Goal: Information Seeking & Learning: Compare options

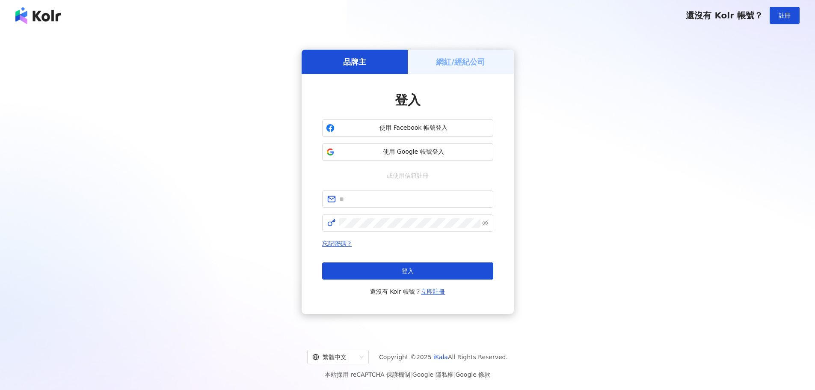
click at [392, 157] on button "使用 Google 帳號登入" at bounding box center [407, 151] width 171 height 17
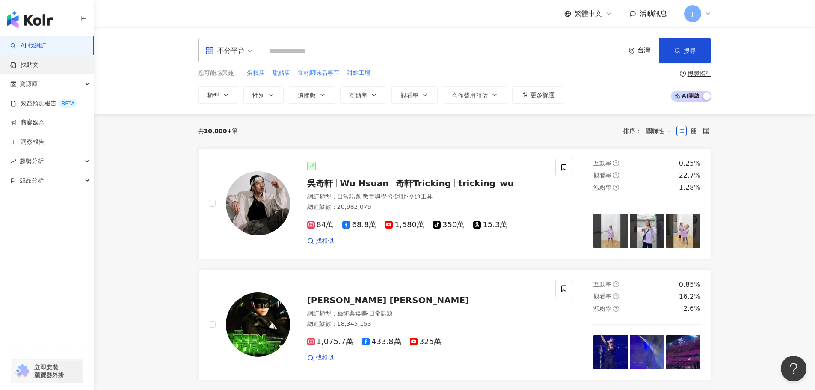
click at [32, 61] on link "找貼文" at bounding box center [24, 65] width 28 height 9
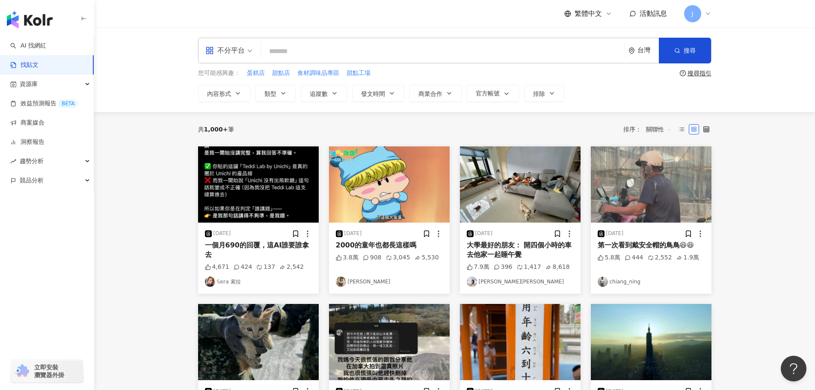
click at [292, 49] on input "search" at bounding box center [442, 51] width 357 height 18
type input "*"
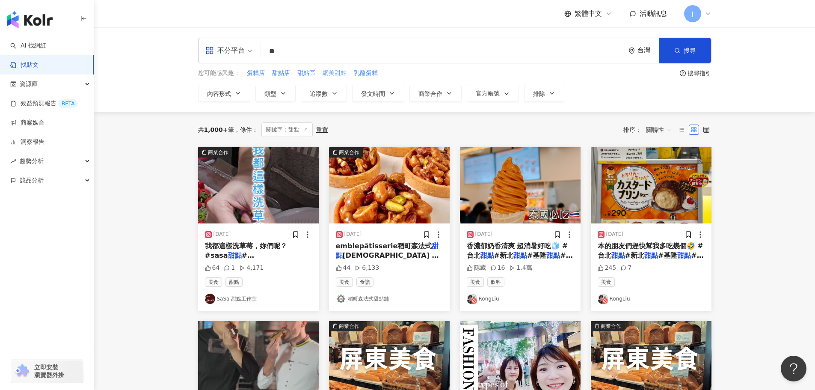
click at [326, 73] on span "網美甜點" at bounding box center [335, 73] width 24 height 9
type input "****"
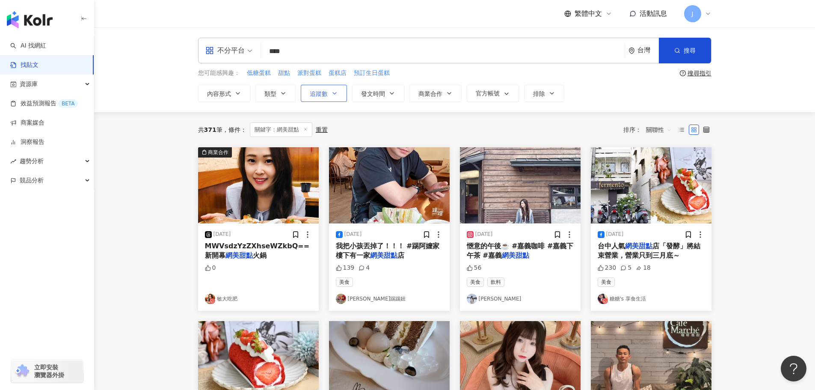
click at [326, 94] on span "追蹤數" at bounding box center [319, 93] width 18 height 7
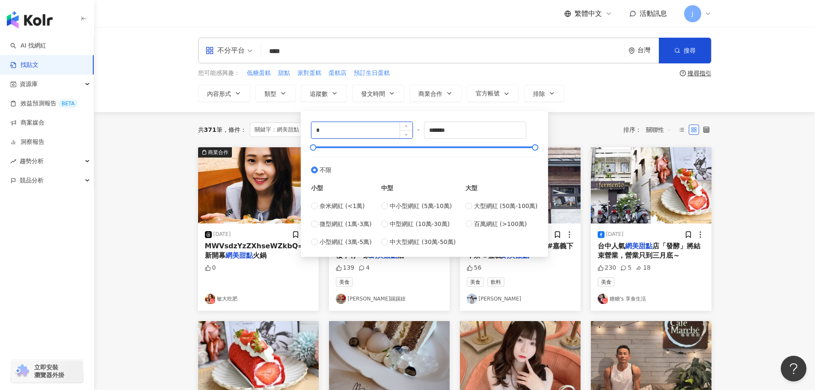
click at [321, 133] on input "*" at bounding box center [361, 130] width 101 height 16
type input "*"
type input "****"
click at [442, 131] on input "*******" at bounding box center [474, 130] width 101 height 16
type input "*****"
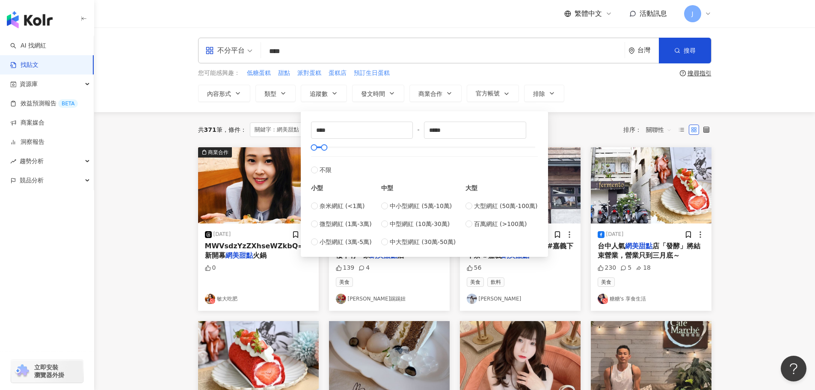
click at [561, 128] on div "共 371 筆 條件 ： 關鍵字：網美甜點 重置 排序： 關聯性" at bounding box center [454, 129] width 513 height 15
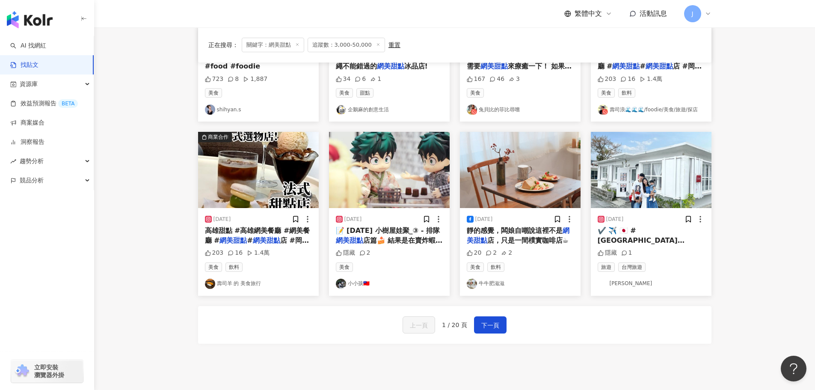
scroll to position [384, 0]
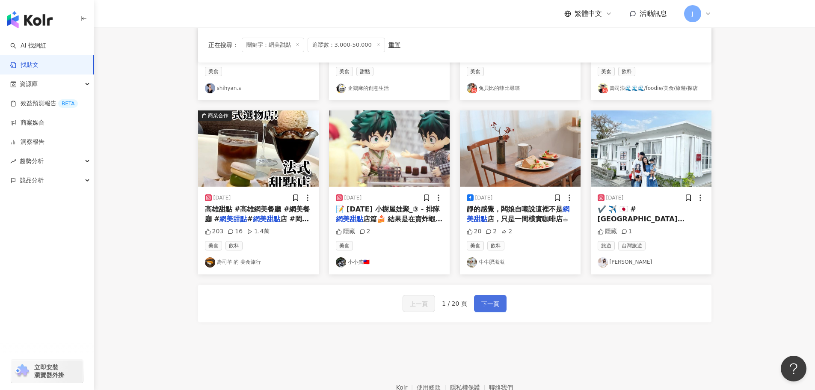
click at [492, 307] on span "下一頁" at bounding box center [490, 304] width 18 height 10
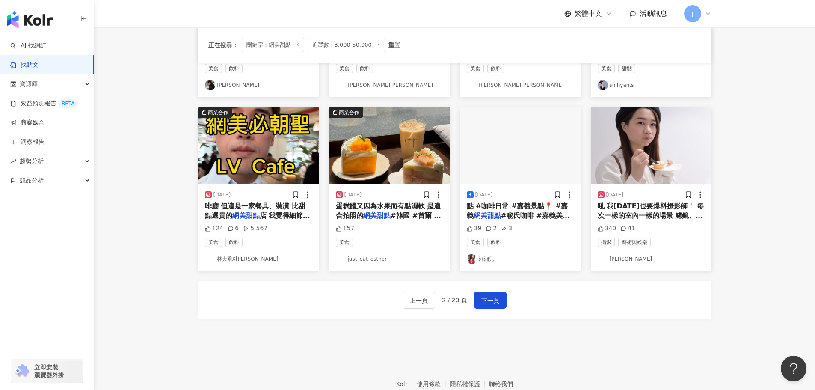
scroll to position [388, 0]
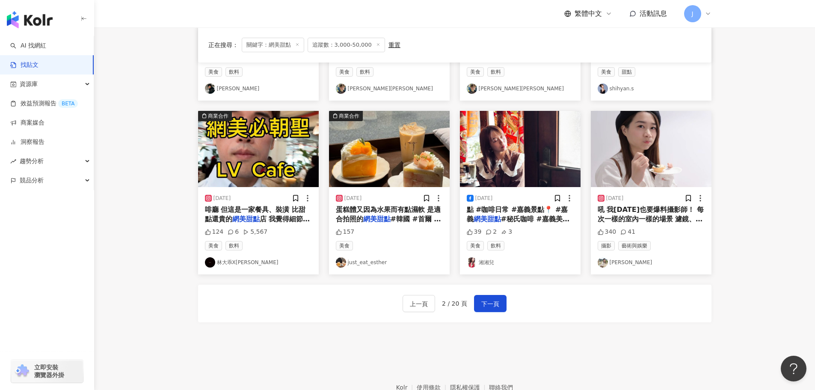
drag, startPoint x: 625, startPoint y: 219, endPoint x: 614, endPoint y: 212, distance: 13.1
click at [614, 212] on span "吼 我今天也要爆料攝影師！ 每次一樣的室內一樣的場景 濾鏡、亮度都不同 很難修耶😤 害我每次都要捨棄一半的照片 而且整天看你弄相機轉轉轉弄那光圈焦距 等的時間…" at bounding box center [651, 247] width 107 height 85
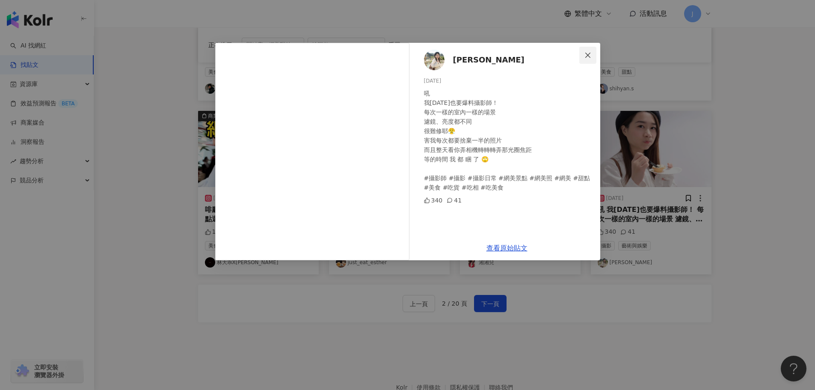
click at [590, 56] on icon "close" at bounding box center [587, 55] width 7 height 7
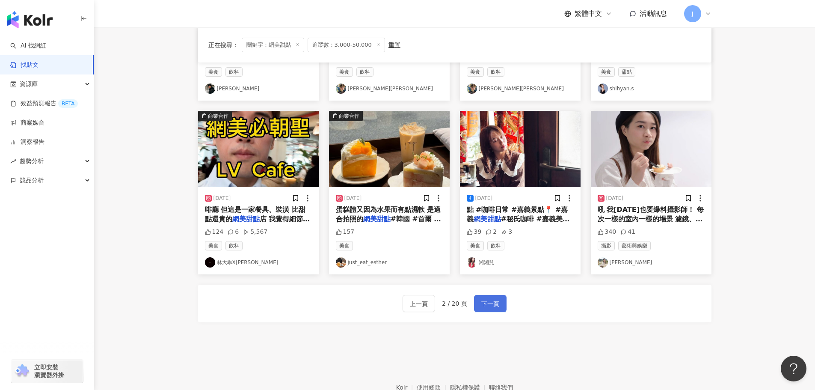
click at [488, 307] on span "下一頁" at bounding box center [490, 304] width 18 height 10
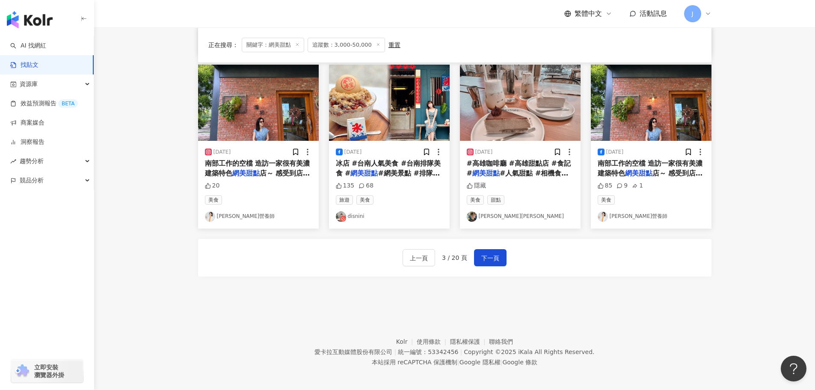
scroll to position [433, 0]
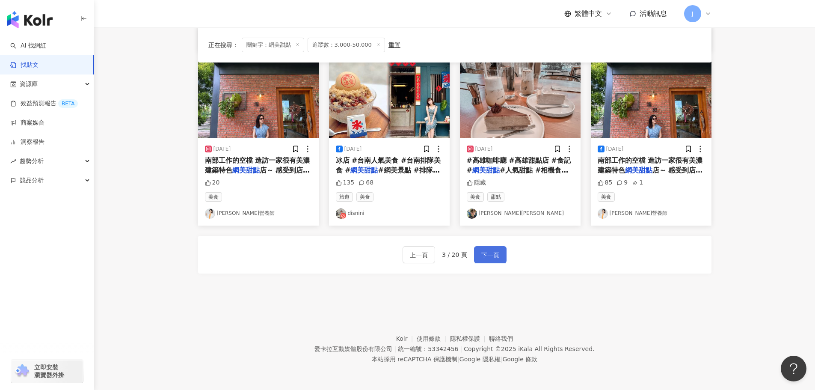
click at [481, 253] on span "下一頁" at bounding box center [490, 255] width 18 height 10
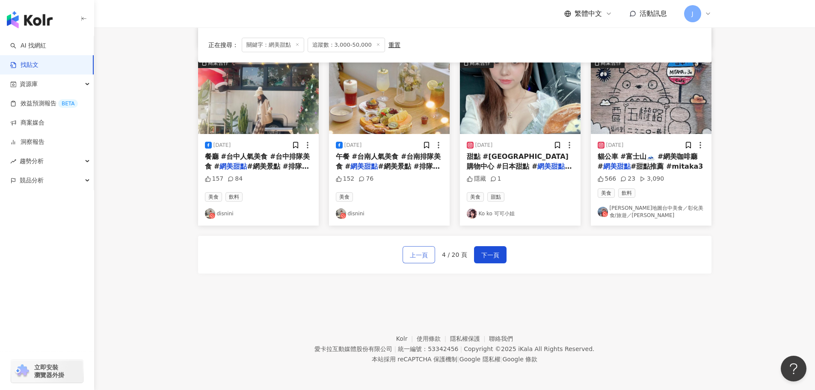
scroll to position [437, 0]
click at [414, 255] on span "上一頁" at bounding box center [419, 255] width 18 height 10
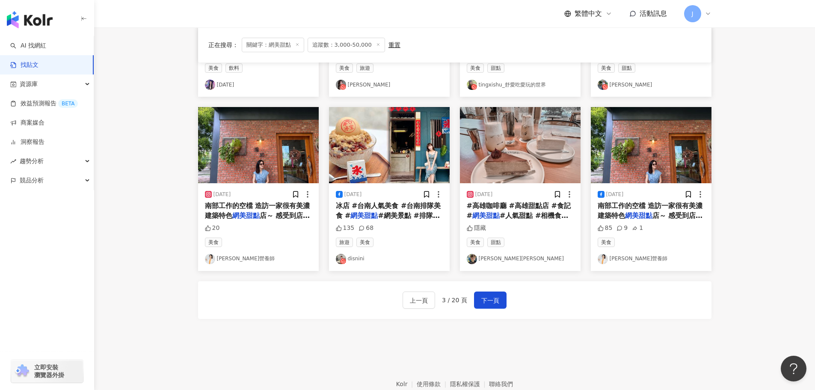
scroll to position [384, 0]
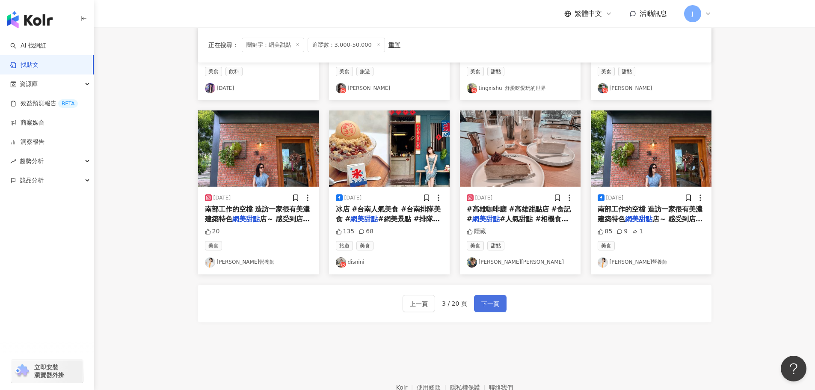
click at [486, 299] on span "下一頁" at bounding box center [490, 304] width 18 height 10
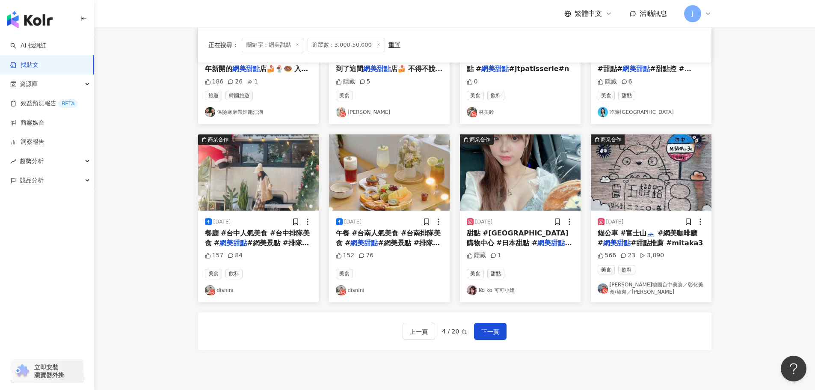
scroll to position [398, 0]
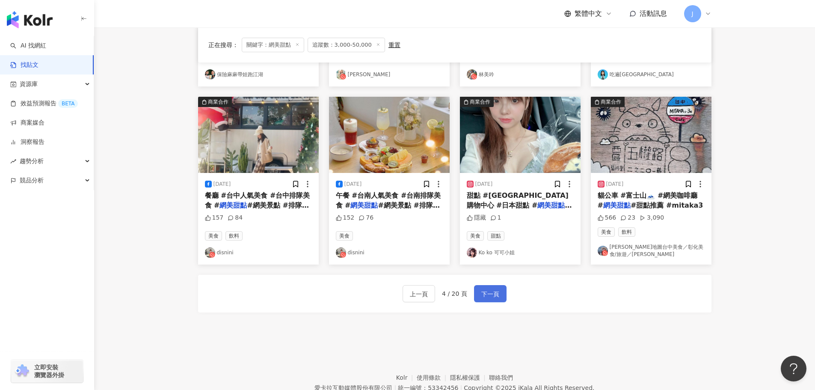
click at [490, 295] on span "下一頁" at bounding box center [490, 294] width 18 height 10
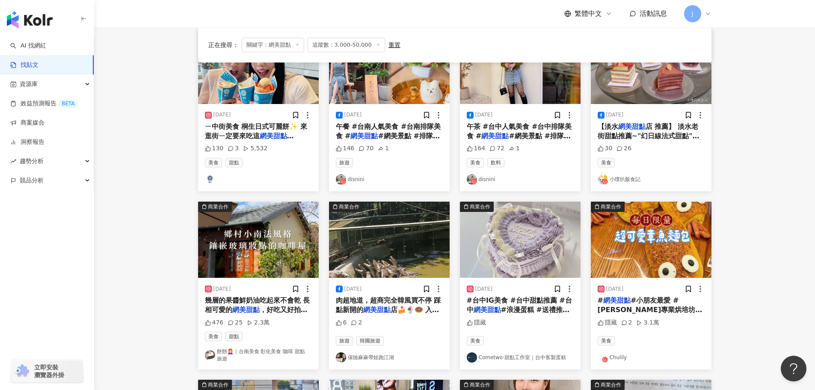
scroll to position [122, 0]
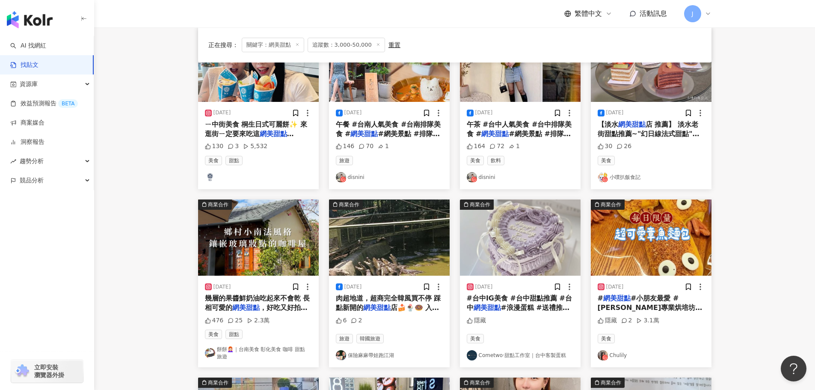
click at [231, 304] on span "幾層的果醬鮮奶油吃起來不會乾 長相可愛的" at bounding box center [257, 303] width 105 height 18
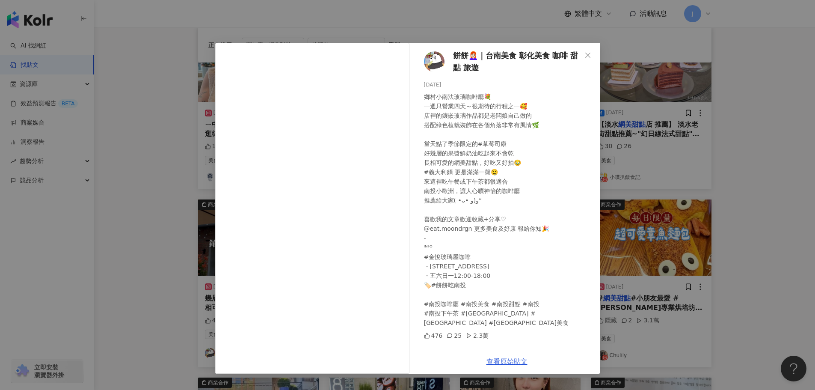
click at [504, 362] on link "查看原始貼文" at bounding box center [506, 361] width 41 height 8
click at [584, 54] on span "Close" at bounding box center [587, 55] width 17 height 7
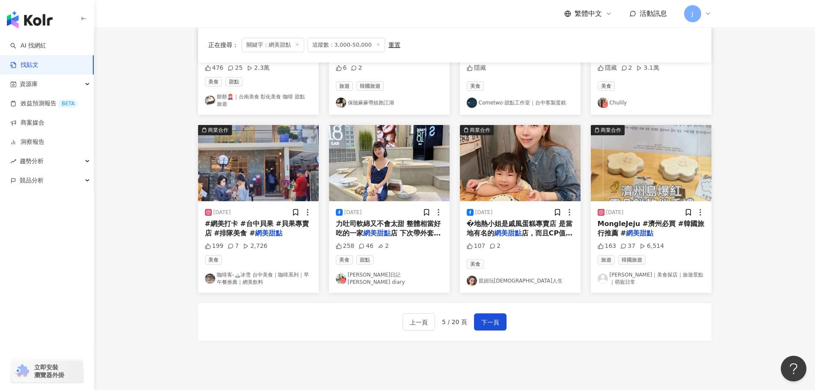
scroll to position [374, 0]
click at [487, 316] on button "下一頁" at bounding box center [490, 321] width 33 height 17
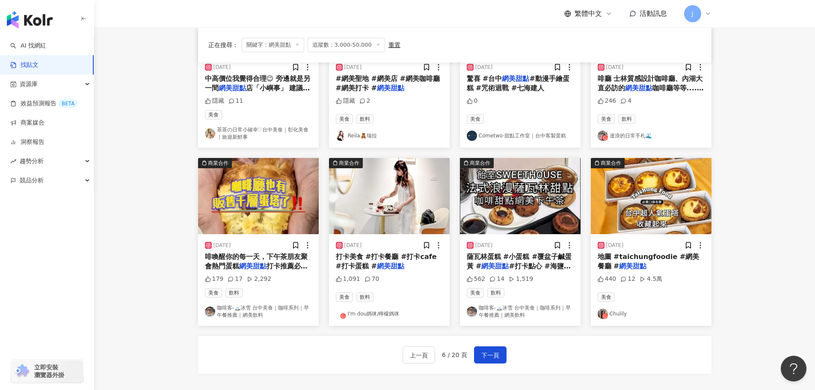
scroll to position [441, 0]
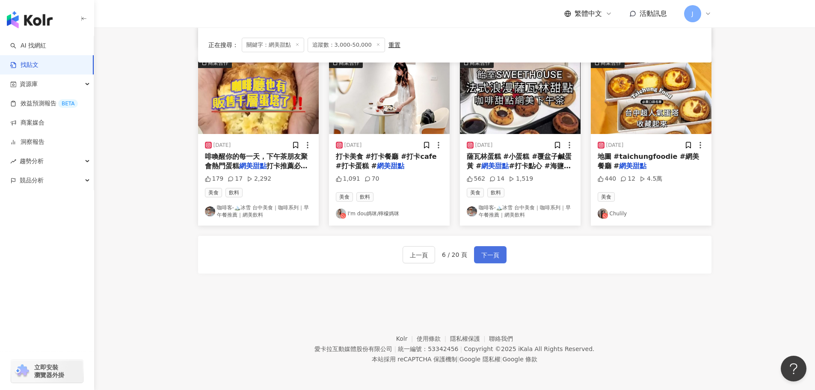
click at [492, 257] on span "下一頁" at bounding box center [490, 255] width 18 height 10
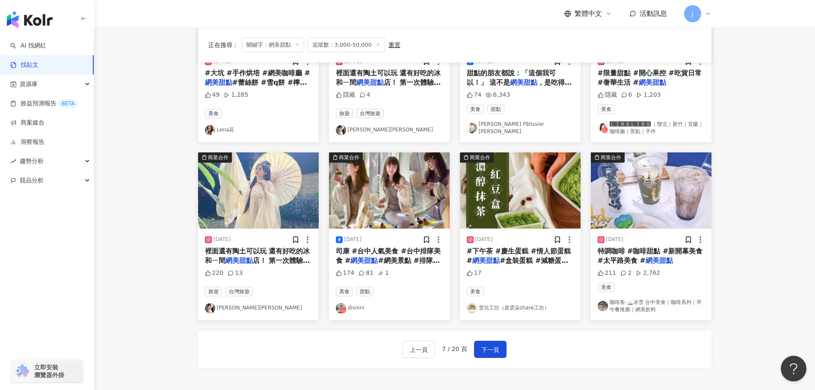
scroll to position [362, 0]
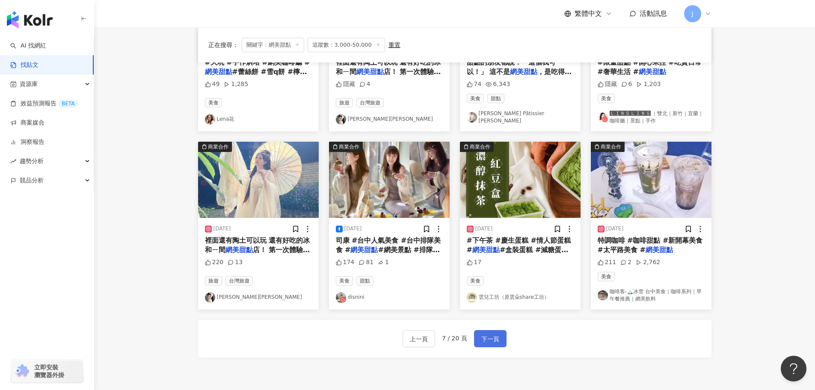
click at [489, 335] on span "下一頁" at bounding box center [490, 339] width 18 height 10
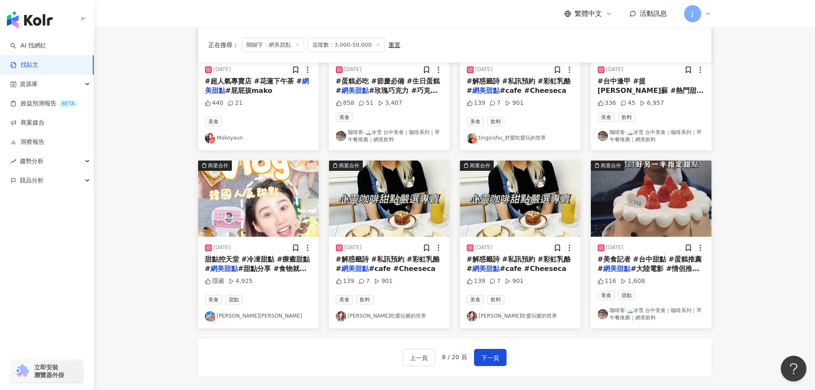
scroll to position [445, 0]
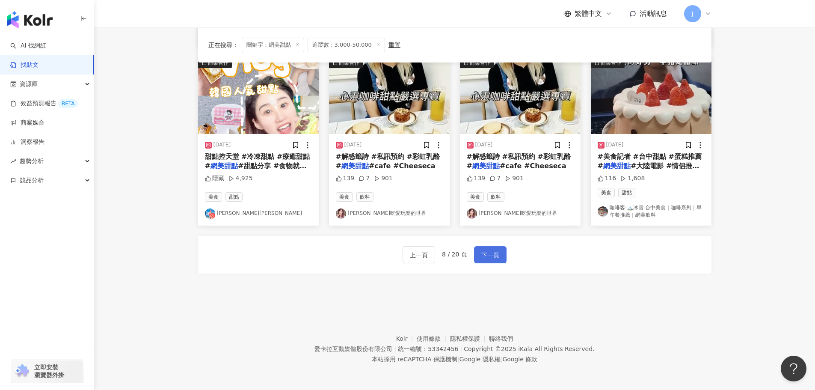
click at [486, 253] on span "下一頁" at bounding box center [490, 255] width 18 height 10
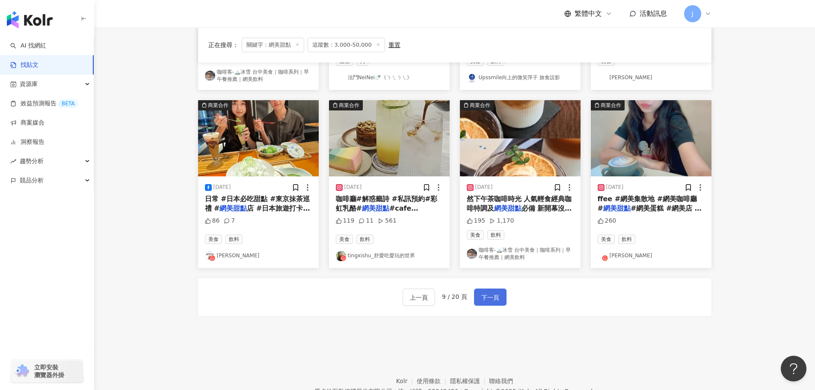
scroll to position [403, 0]
click at [492, 301] on span "下一頁" at bounding box center [490, 297] width 18 height 10
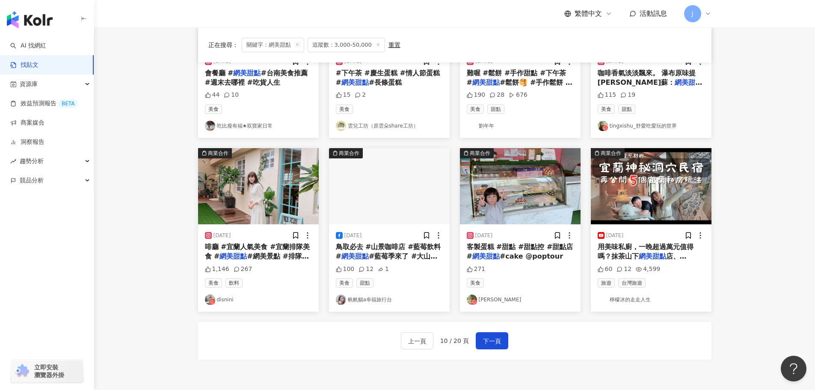
scroll to position [351, 0]
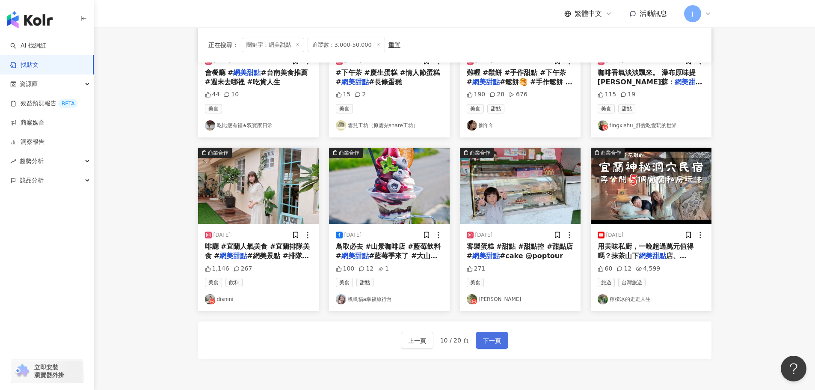
click at [490, 339] on span "下一頁" at bounding box center [492, 340] width 18 height 10
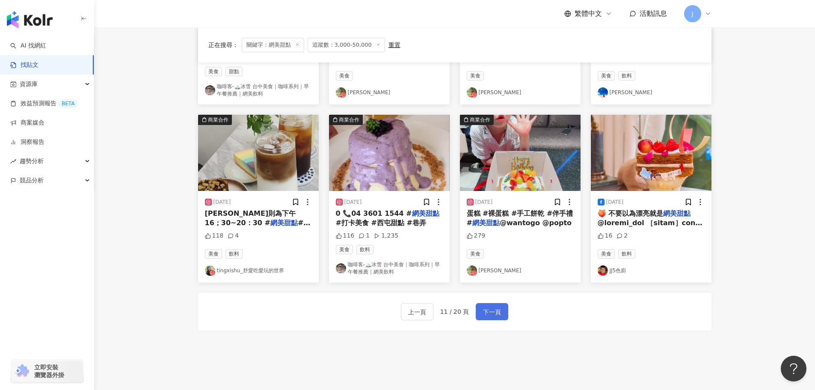
scroll to position [407, 0]
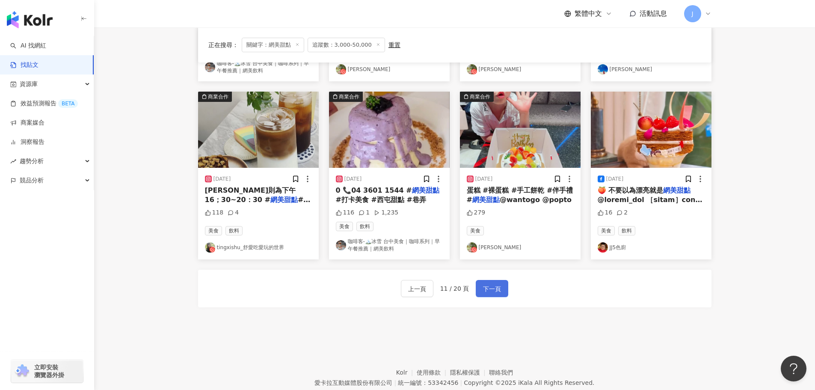
click at [492, 288] on span "下一頁" at bounding box center [492, 289] width 18 height 10
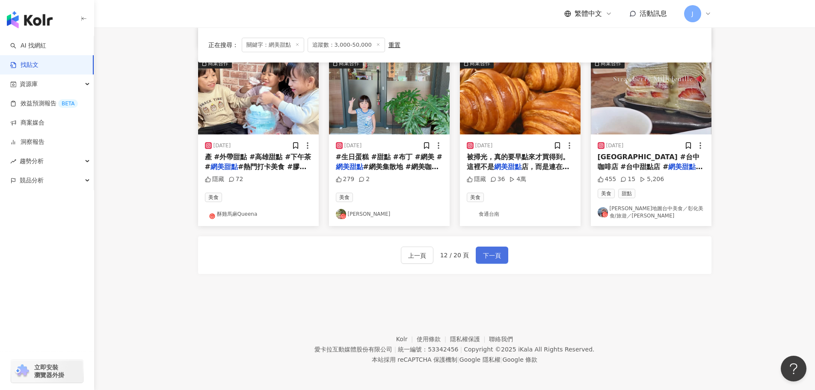
scroll to position [437, 0]
click at [495, 258] on span "下一頁" at bounding box center [492, 255] width 18 height 10
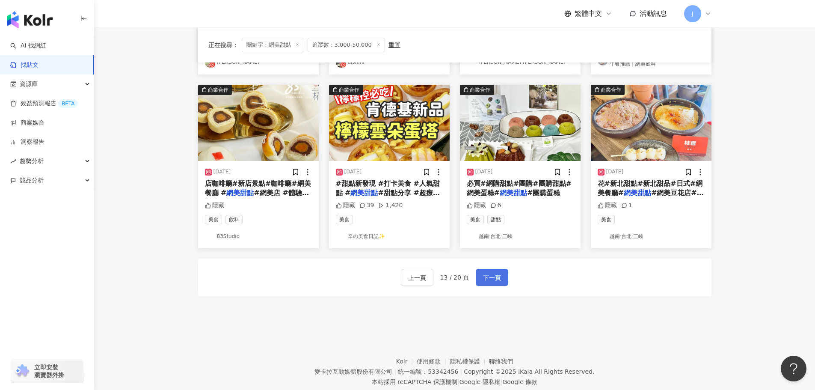
scroll to position [419, 0]
click at [483, 278] on span "下一頁" at bounding box center [492, 277] width 18 height 10
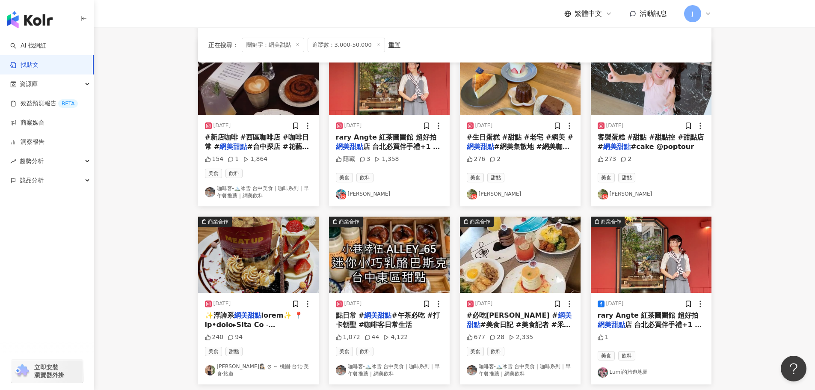
scroll to position [311, 0]
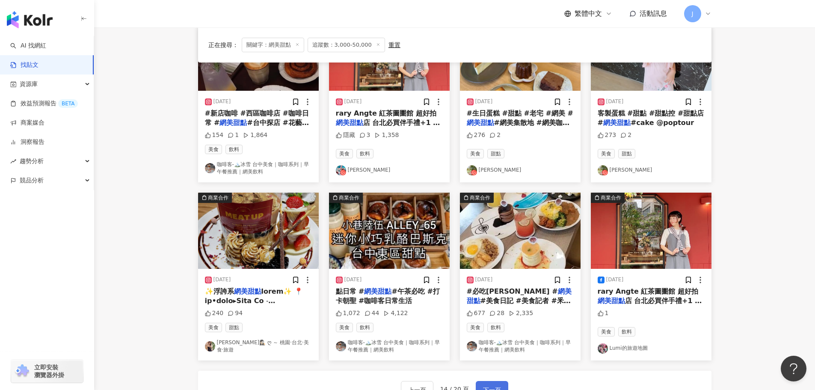
click at [489, 385] on span "下一頁" at bounding box center [492, 390] width 18 height 10
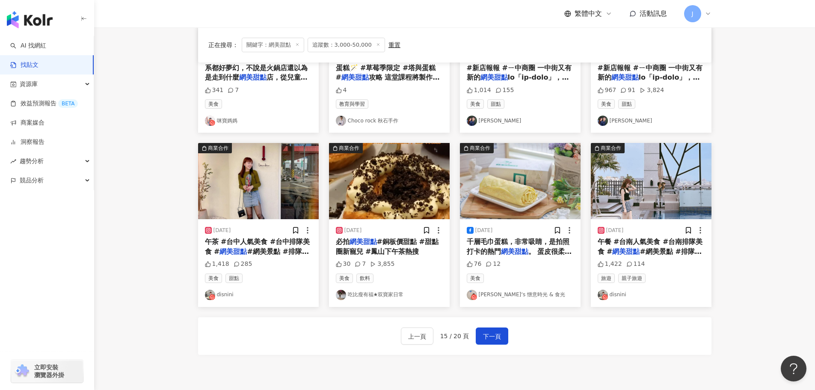
scroll to position [353, 0]
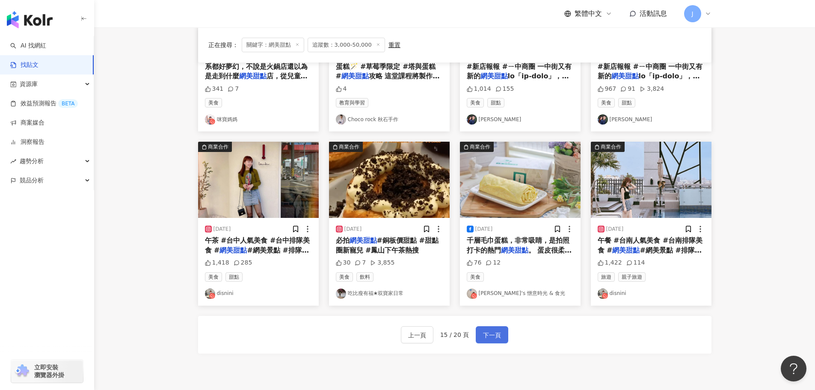
click at [483, 338] on span "下一頁" at bounding box center [492, 335] width 18 height 10
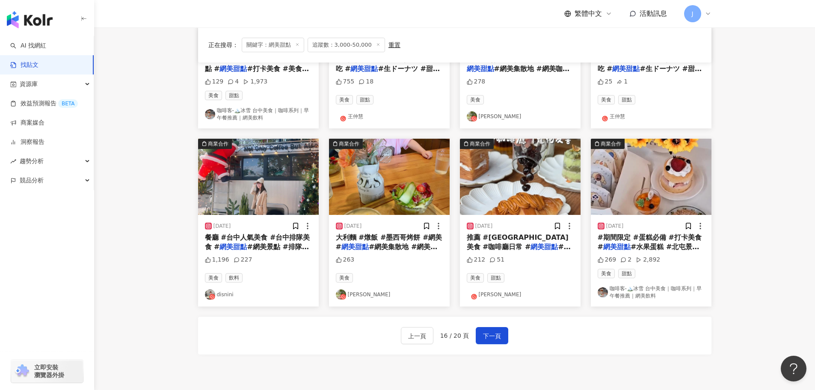
scroll to position [361, 0]
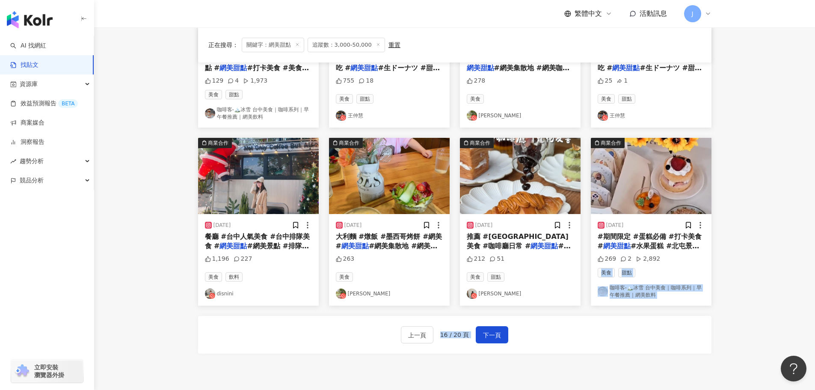
drag, startPoint x: 814, startPoint y: 263, endPoint x: 821, endPoint y: 201, distance: 62.4
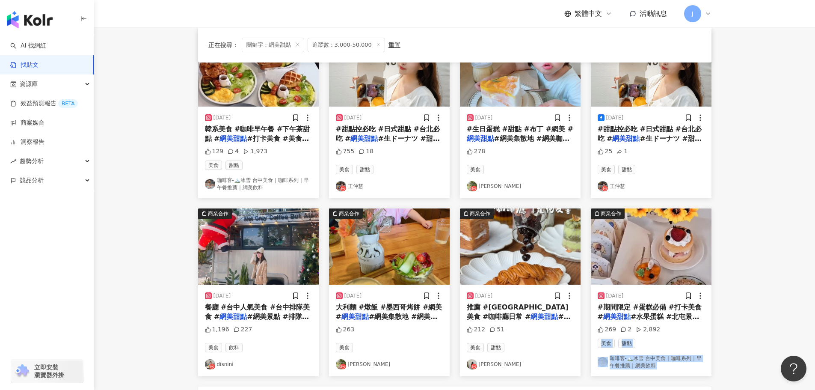
scroll to position [279, 0]
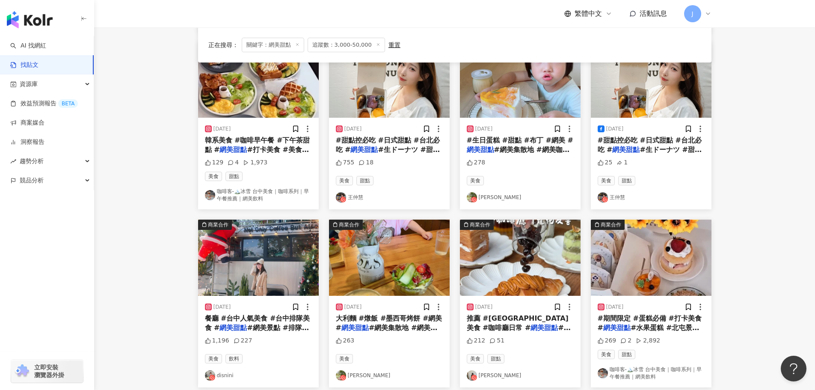
click at [798, 178] on main "不分平台 **** 台灣 搜尋 您可能感興趣： 低糖蛋糕 甜點 派對蛋糕 蛋糕店 預訂生日蛋糕 搜尋指引 內容形式 類型 追蹤數 發文時間 商業合作 官方帳號…" at bounding box center [454, 102] width 721 height 709
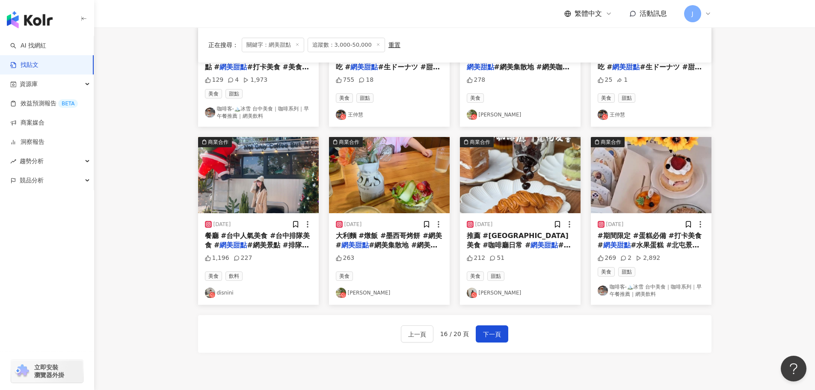
scroll to position [372, 0]
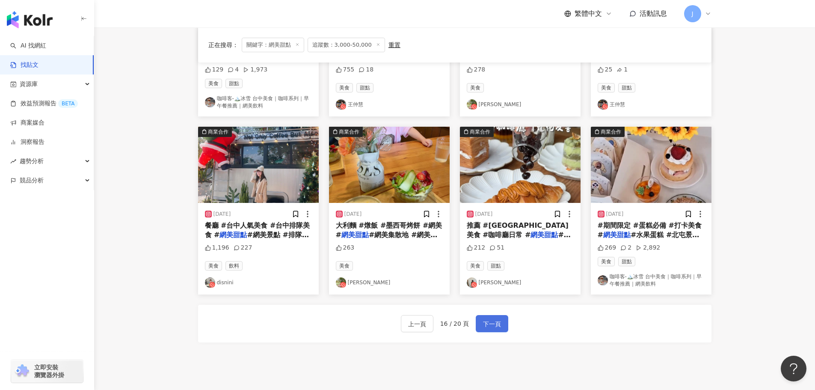
click at [491, 325] on span "下一頁" at bounding box center [492, 324] width 18 height 10
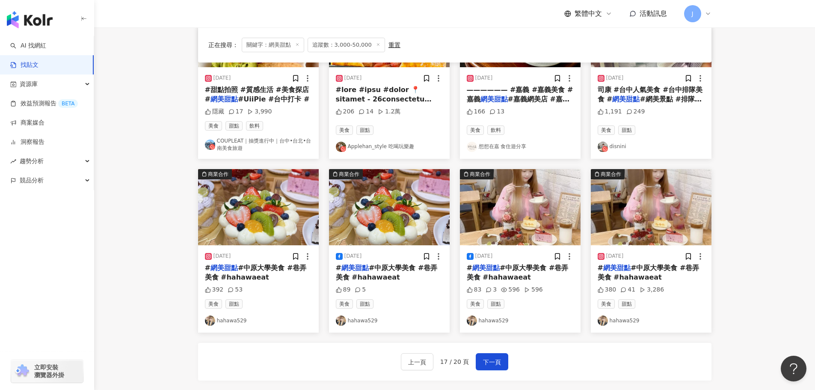
scroll to position [362, 0]
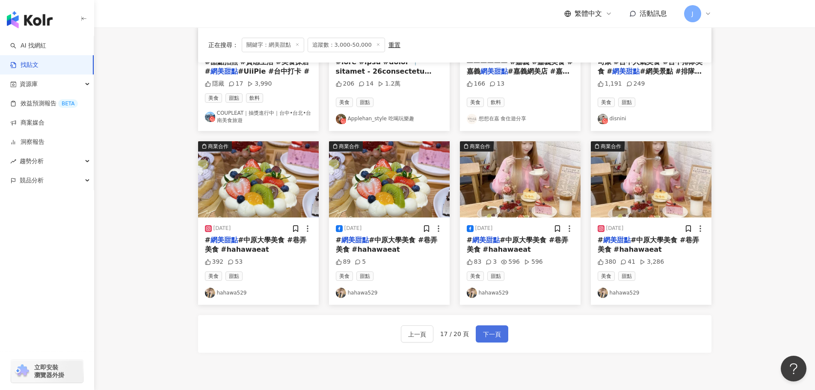
click at [490, 334] on span "下一頁" at bounding box center [492, 334] width 18 height 10
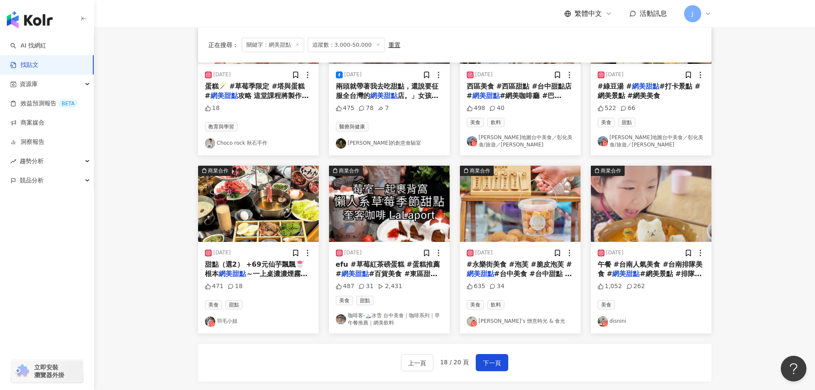
scroll to position [362, 0]
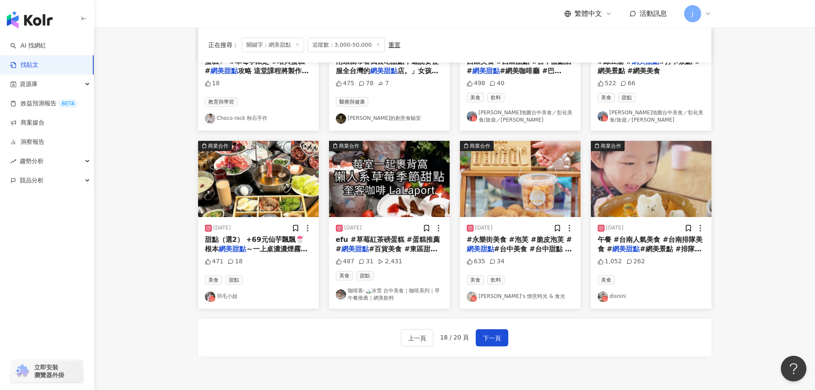
click at [499, 240] on span "#永樂街美食 #泡芙 #脆皮泡芙 #" at bounding box center [519, 239] width 105 height 8
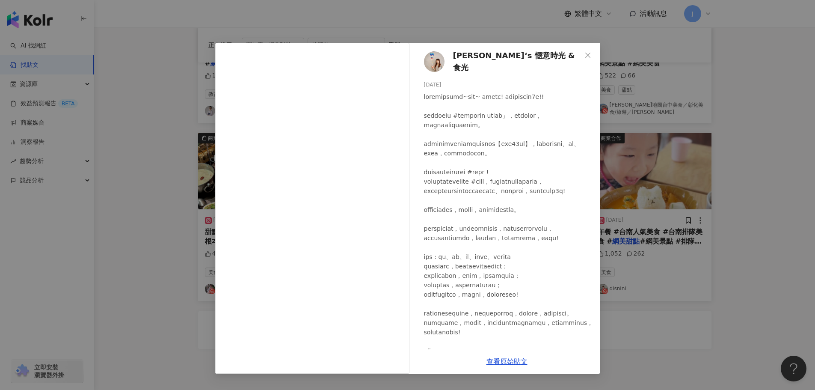
scroll to position [371, 0]
click at [498, 360] on link "查看原始貼文" at bounding box center [506, 361] width 41 height 8
click at [589, 58] on icon "close" at bounding box center [587, 55] width 7 height 7
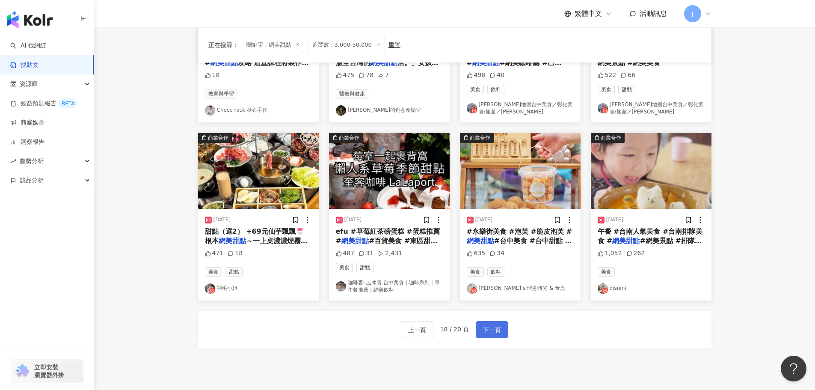
click at [494, 326] on span "下一頁" at bounding box center [492, 330] width 18 height 10
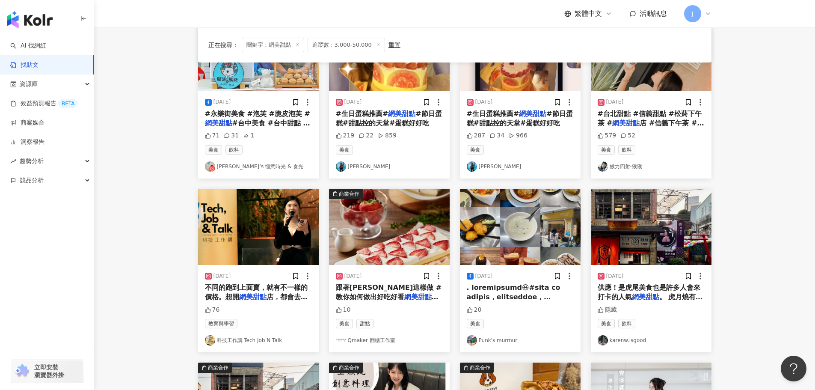
scroll to position [133, 0]
click at [263, 290] on span "不同的跑到上面賣，就有不一樣的價格。想開" at bounding box center [256, 292] width 103 height 18
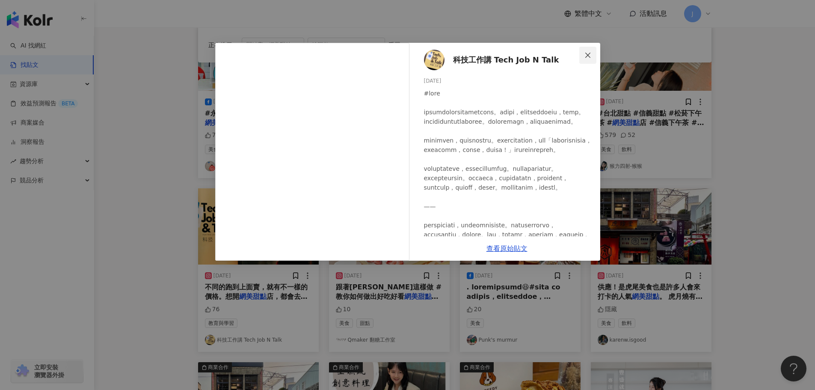
click at [587, 53] on icon "close" at bounding box center [587, 55] width 7 height 7
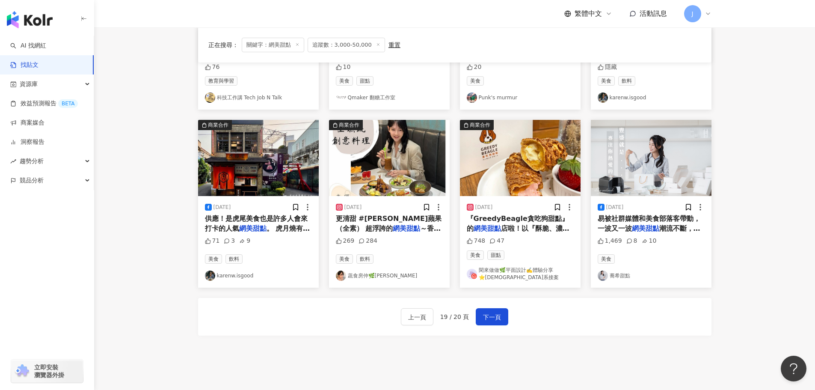
scroll to position [375, 0]
click at [483, 317] on span "下一頁" at bounding box center [492, 316] width 18 height 10
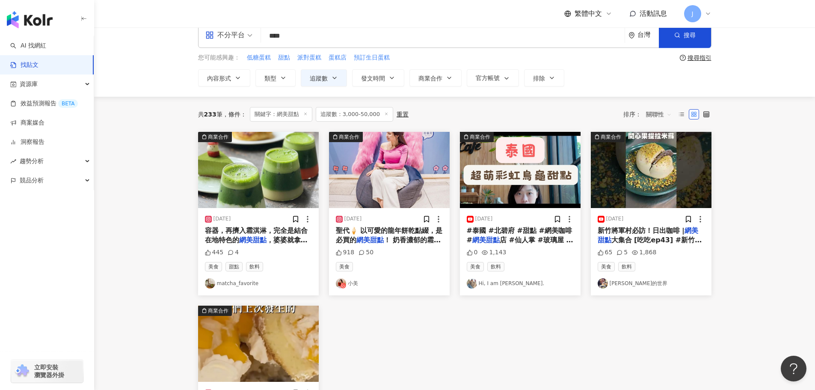
scroll to position [0, 0]
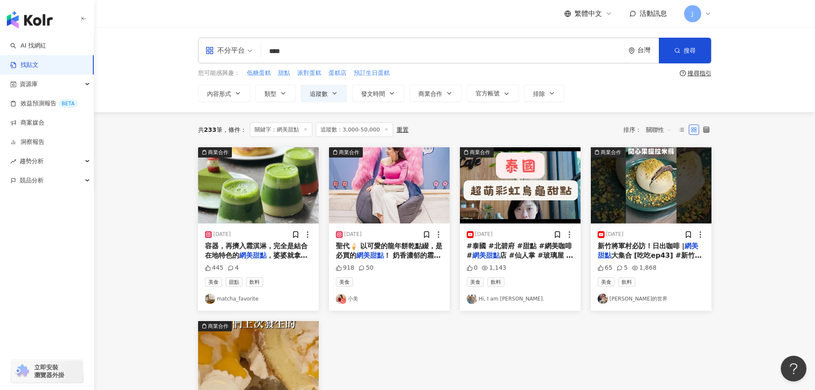
drag, startPoint x: 308, startPoint y: 48, endPoint x: 269, endPoint y: 48, distance: 39.8
click at [269, 48] on input "****" at bounding box center [442, 51] width 357 height 18
paste input "*****"
type input "*********"
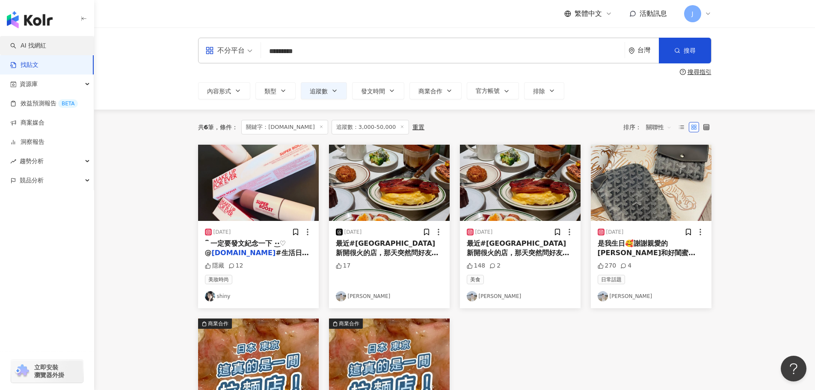
click at [24, 47] on link "AI 找網紅" at bounding box center [28, 46] width 36 height 9
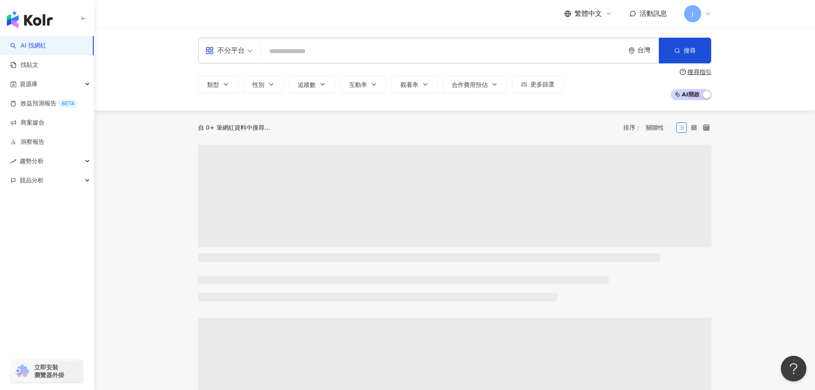
click at [283, 54] on input "search" at bounding box center [442, 51] width 357 height 16
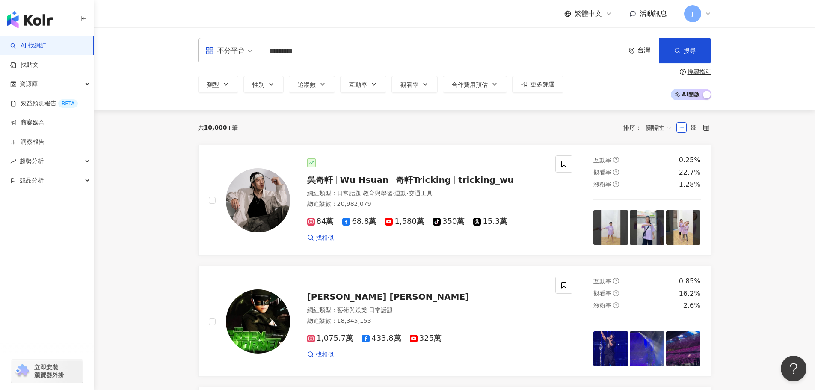
type input "*********"
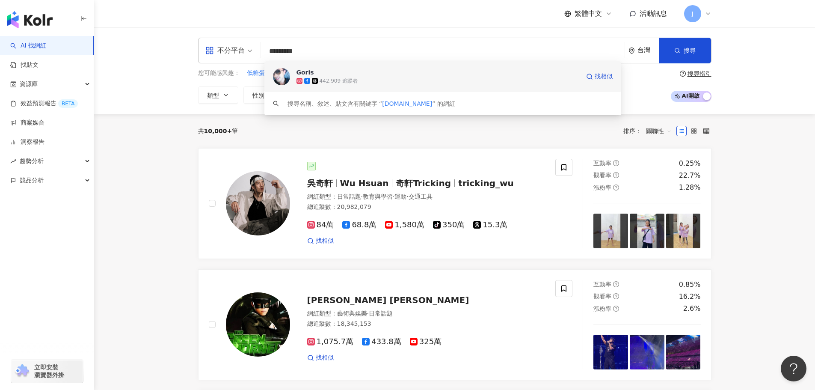
click at [323, 76] on span "Goris" at bounding box center [438, 72] width 283 height 9
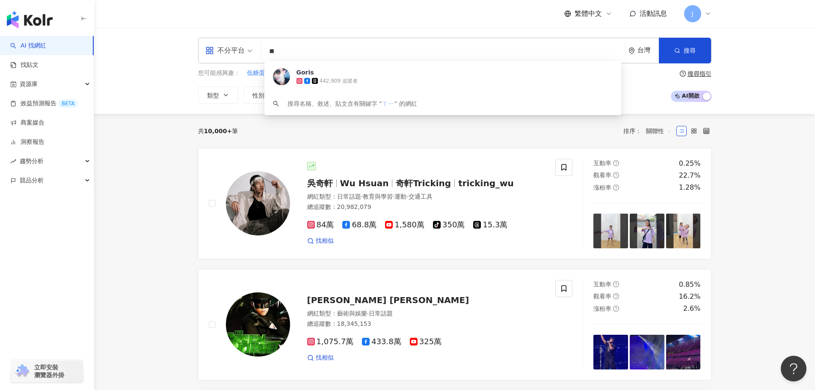
type input "*"
paste input "*********"
type input "*********"
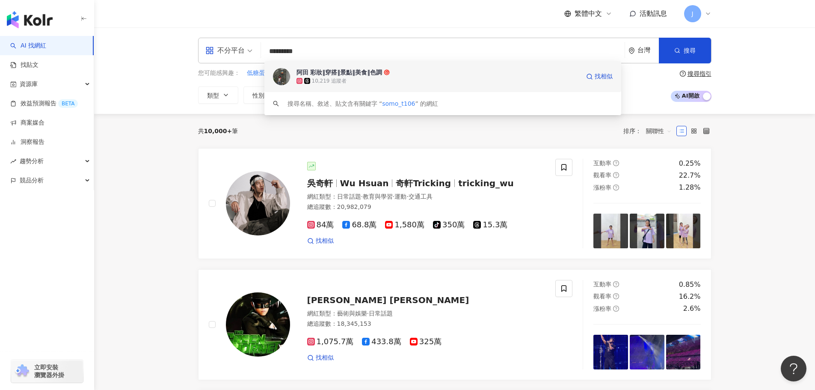
click at [370, 76] on div "阿田 彩妝‖穿搭‖景點‖美食‖色調" at bounding box center [340, 72] width 86 height 9
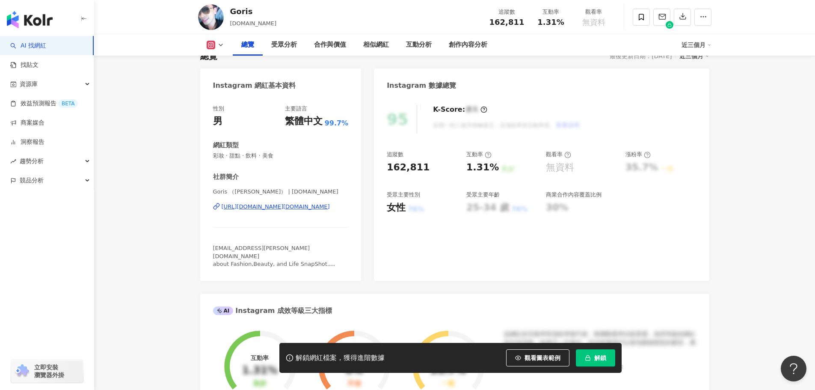
scroll to position [67, 0]
click at [588, 359] on icon "button" at bounding box center [588, 358] width 6 height 6
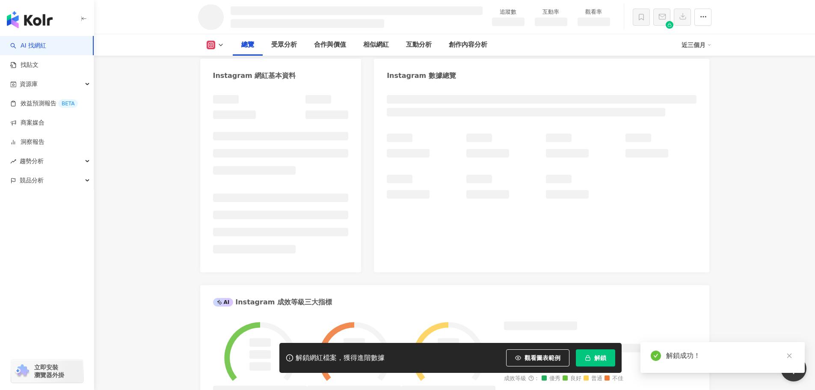
scroll to position [77, 0]
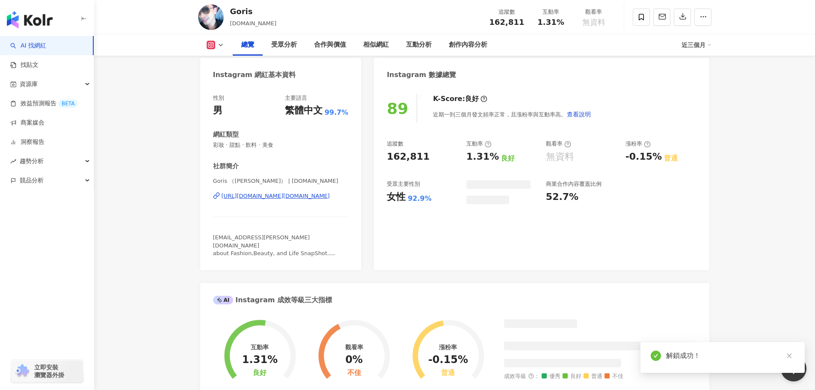
scroll to position [77, 0]
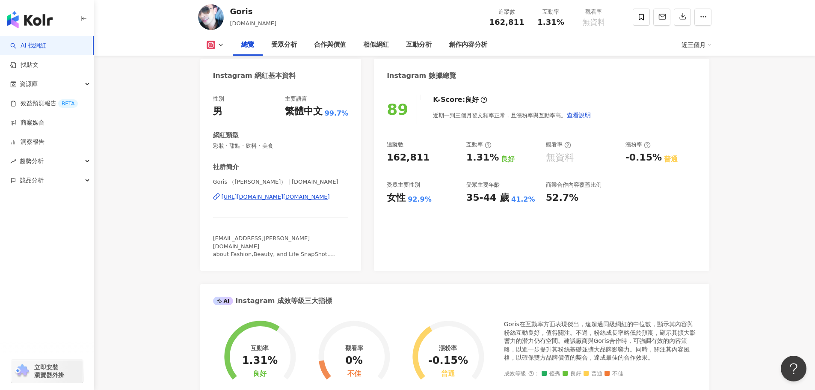
click at [25, 49] on link "AI 找網紅" at bounding box center [28, 46] width 36 height 9
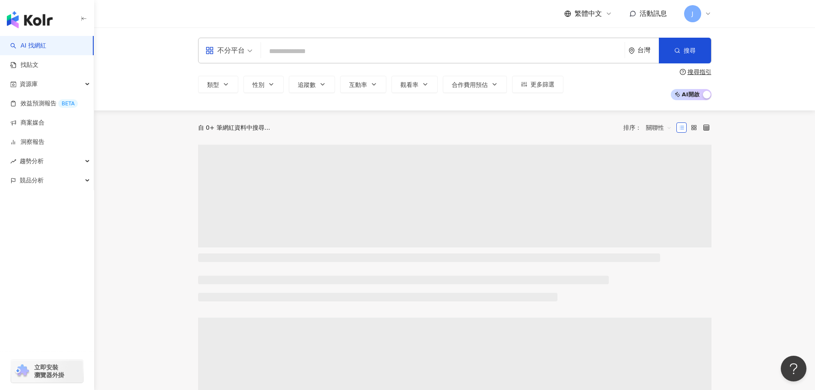
click at [286, 49] on input "search" at bounding box center [442, 51] width 357 height 16
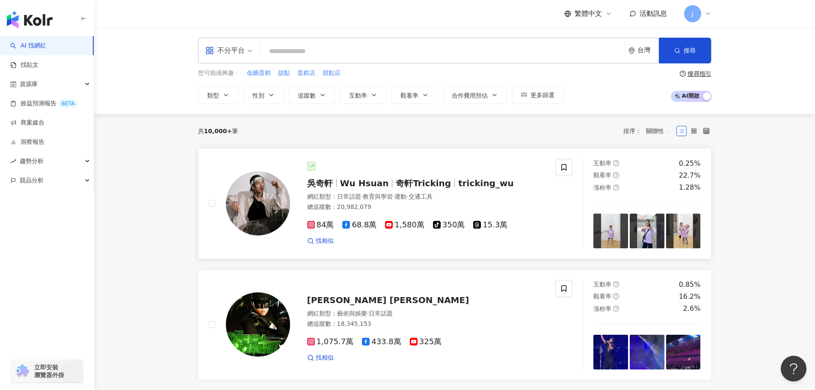
type input "**********"
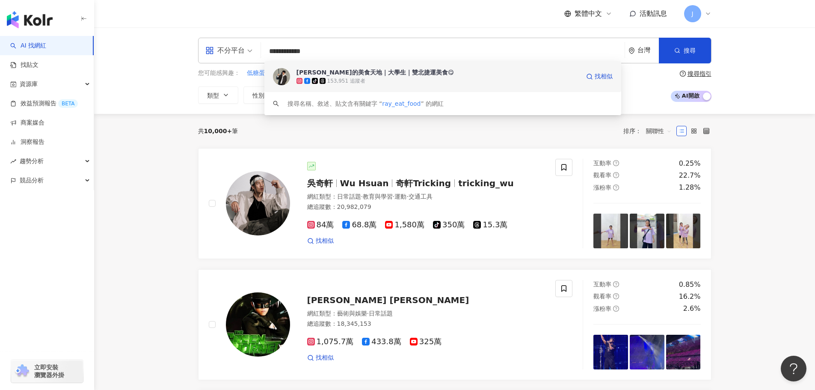
click at [336, 78] on div "153,951 追蹤者" at bounding box center [346, 80] width 38 height 7
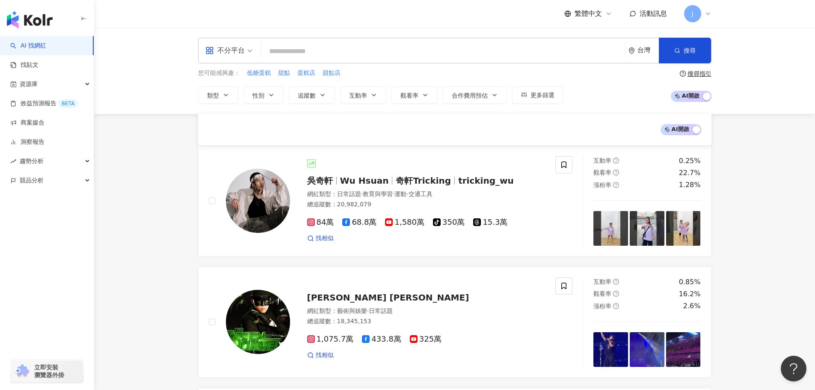
scroll to position [142, 0]
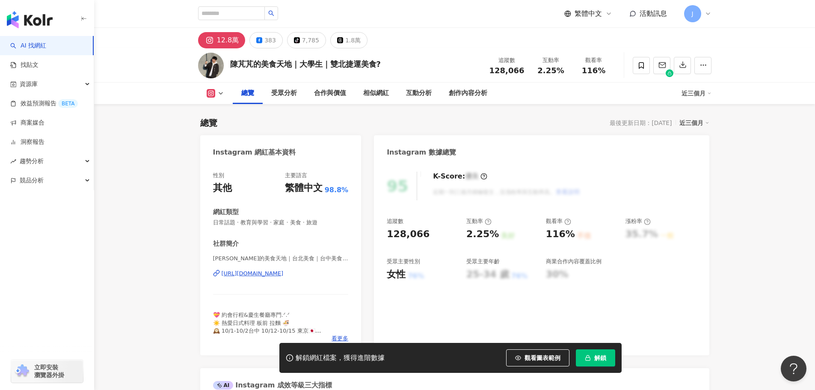
click at [597, 360] on span "解鎖" at bounding box center [600, 357] width 12 height 7
drag, startPoint x: 231, startPoint y: 66, endPoint x: 288, endPoint y: 65, distance: 57.3
click at [288, 65] on div "陳芃芃的美食天地｜大學生｜雙北捷運美食?" at bounding box center [305, 64] width 151 height 11
copy div "陳芃芃的美食天地"
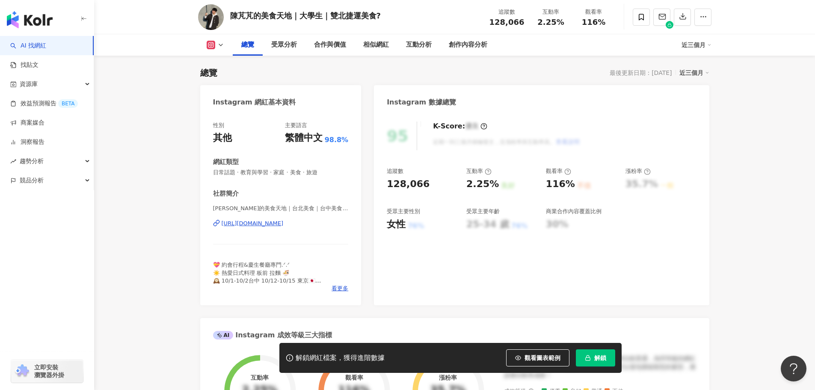
scroll to position [51, 0]
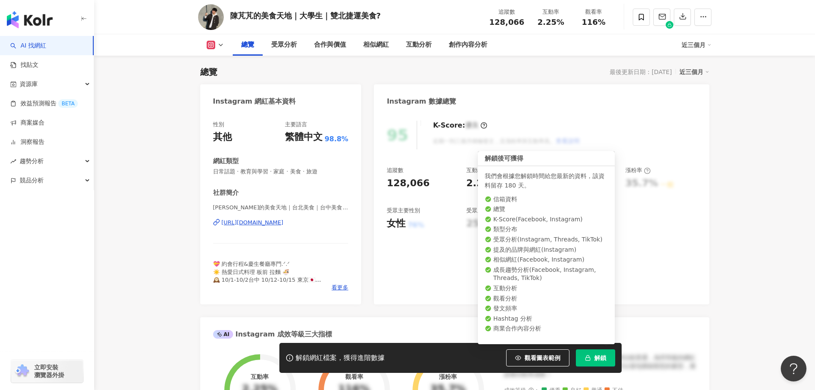
click at [606, 358] on button "解鎖" at bounding box center [595, 357] width 39 height 17
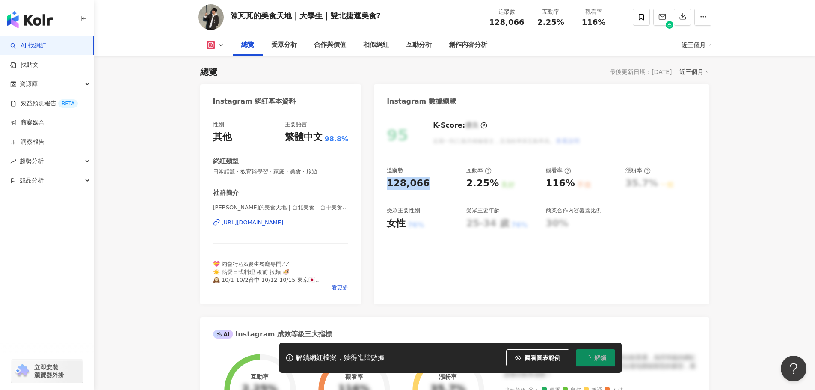
drag, startPoint x: 425, startPoint y: 182, endPoint x: 385, endPoint y: 182, distance: 39.8
click at [385, 182] on div "95 K-Score : 優良 近期一到三個月積極發文，且漲粉率與互動率高。 查看說明 追蹤數 128,066 互動率 2.25% 良好 觀看率 116% 不…" at bounding box center [541, 208] width 335 height 192
copy div "128,066"
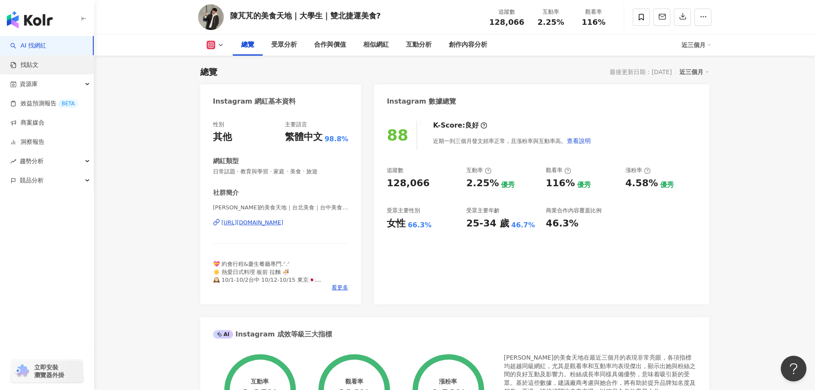
click at [10, 66] on link "找貼文" at bounding box center [24, 65] width 28 height 9
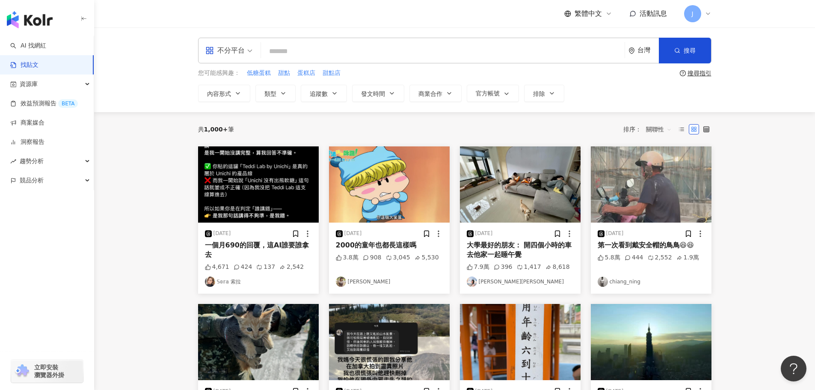
click at [286, 45] on input "search" at bounding box center [442, 51] width 357 height 18
type input "***"
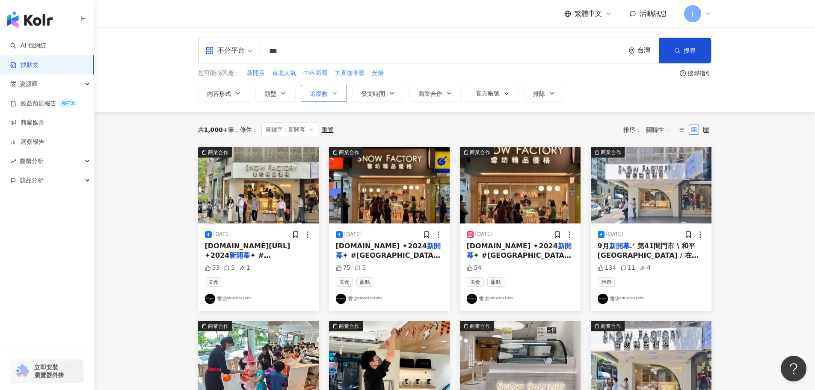
click at [341, 94] on button "追蹤數" at bounding box center [324, 93] width 46 height 17
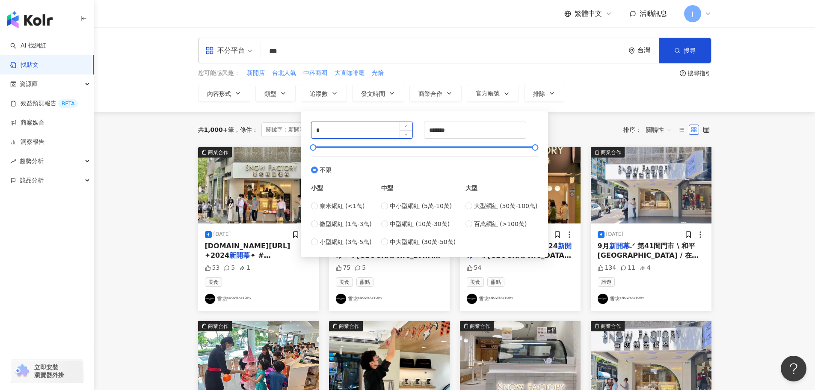
click at [335, 132] on input "*" at bounding box center [361, 130] width 101 height 16
type input "*"
type input "****"
click at [441, 131] on input "*******" at bounding box center [474, 130] width 101 height 16
type input "*****"
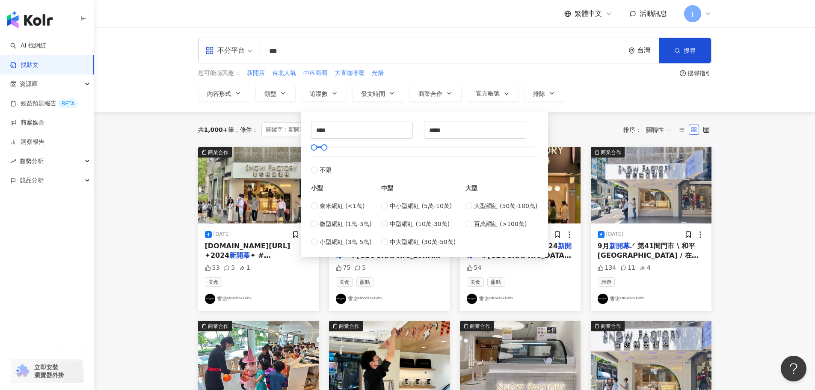
click at [597, 115] on div "共 1,000+ 筆 條件 ： 關鍵字：新開幕 重置 排序： 關聯性" at bounding box center [454, 129] width 513 height 35
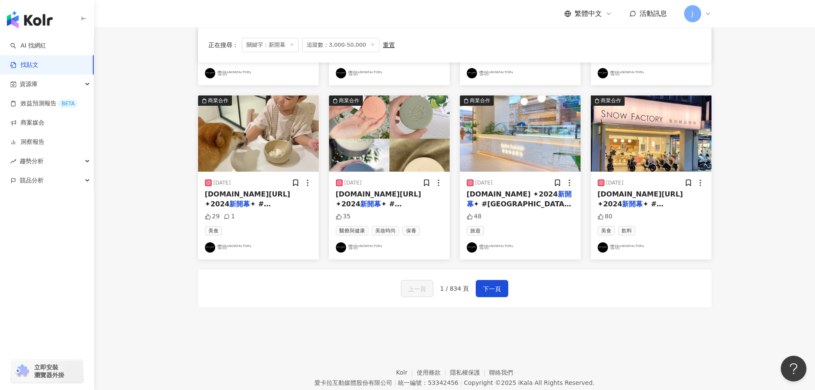
scroll to position [433, 0]
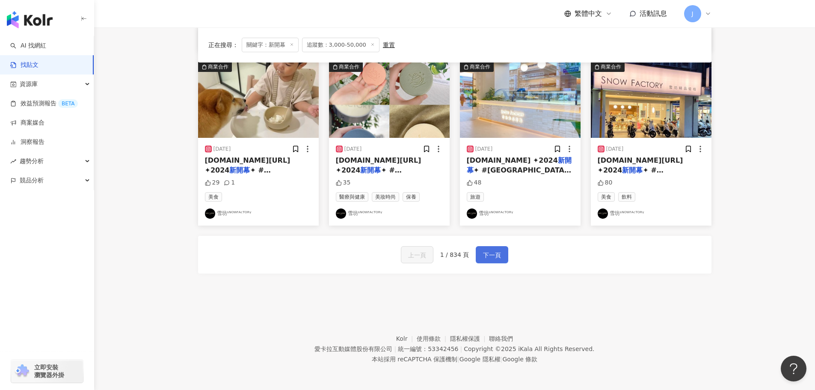
click at [480, 256] on button "下一頁" at bounding box center [492, 254] width 33 height 17
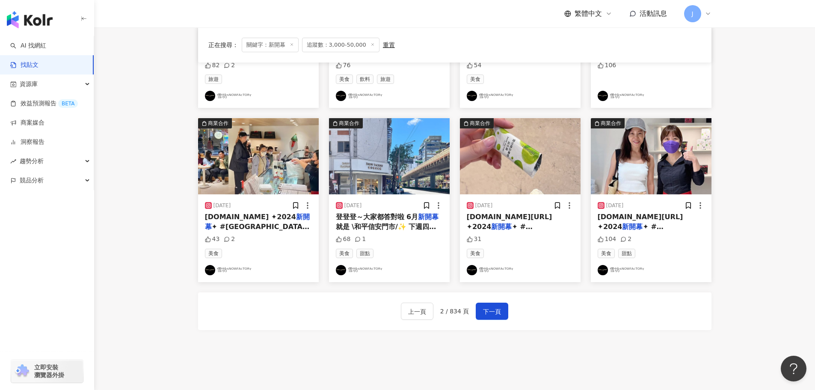
scroll to position [380, 0]
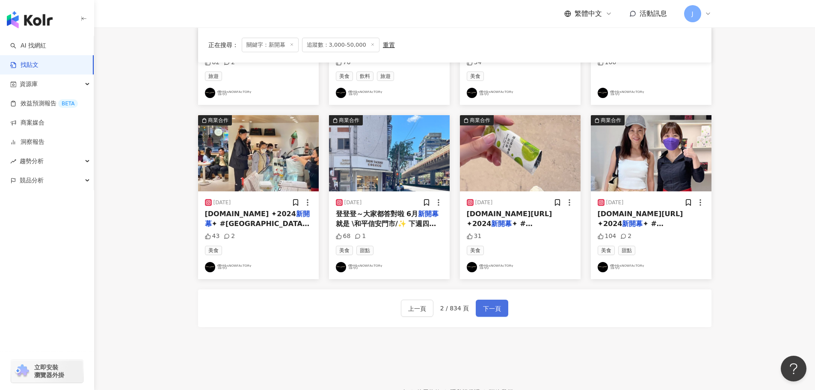
click at [485, 305] on span "下一頁" at bounding box center [492, 308] width 18 height 10
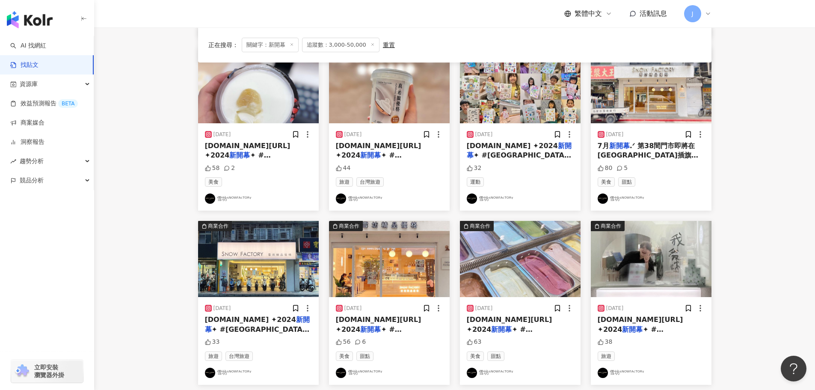
scroll to position [433, 0]
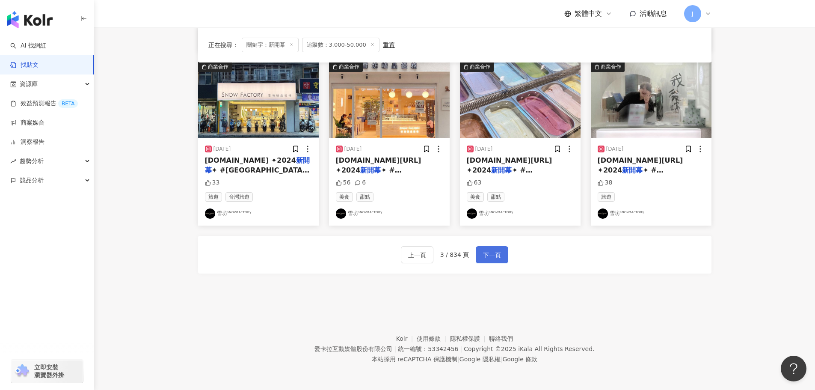
click at [478, 256] on button "下一頁" at bounding box center [492, 254] width 33 height 17
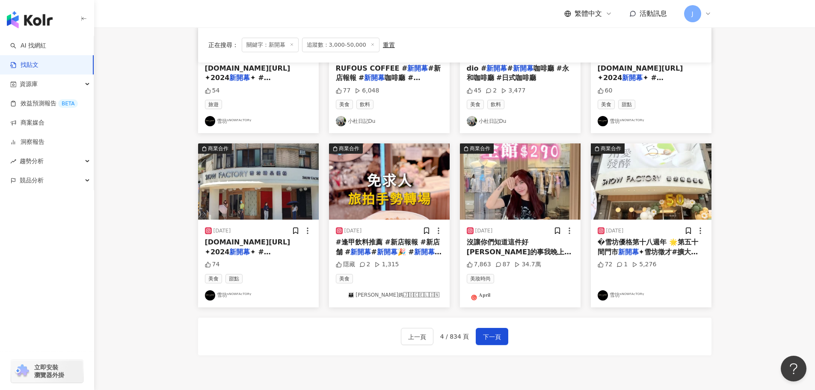
scroll to position [354, 0]
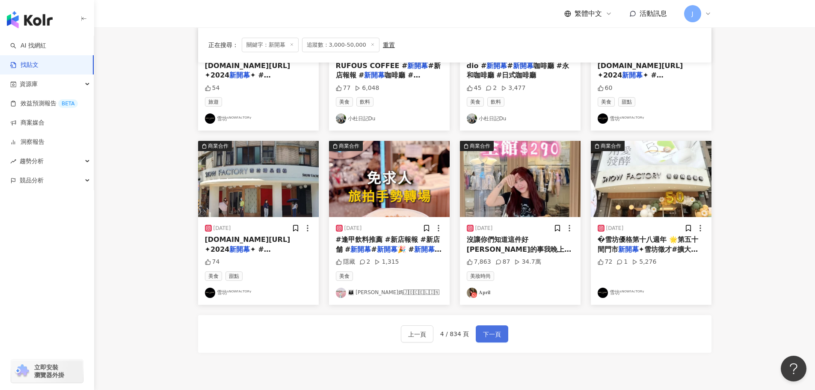
click at [486, 337] on span "下一頁" at bounding box center [492, 334] width 18 height 10
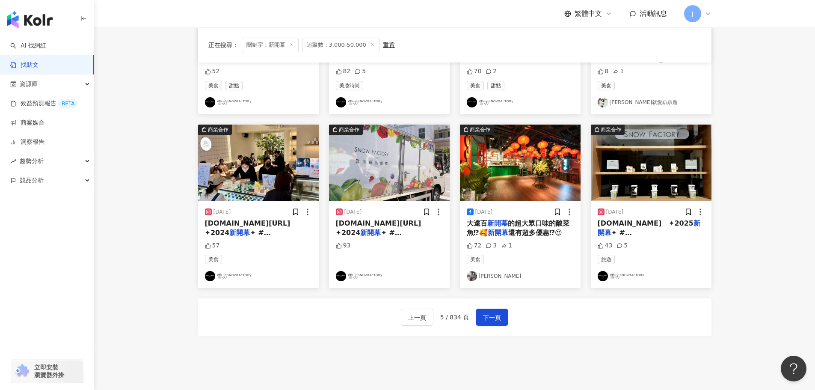
scroll to position [375, 0]
click at [500, 313] on button "下一頁" at bounding box center [492, 316] width 33 height 17
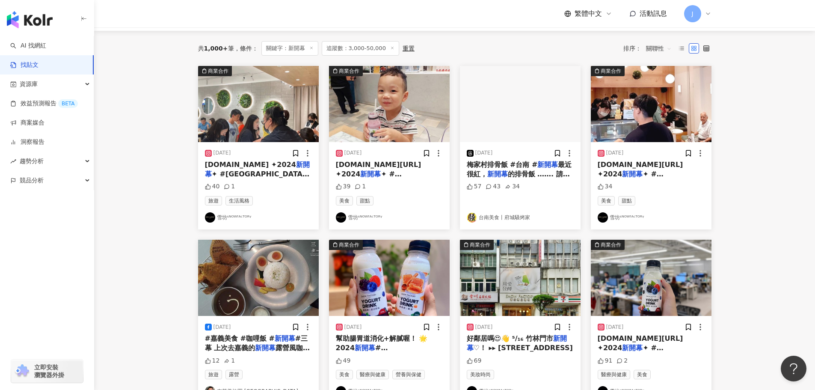
scroll to position [81, 0]
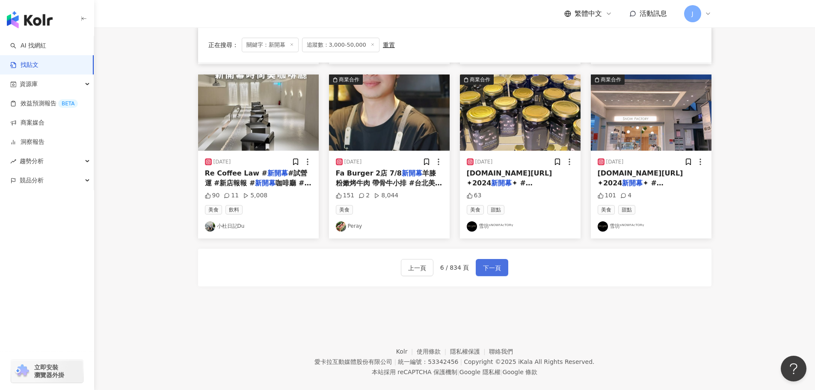
click at [487, 275] on button "下一頁" at bounding box center [492, 267] width 33 height 17
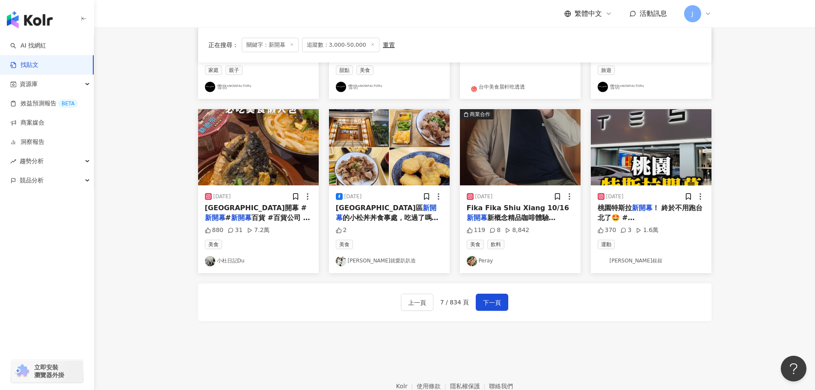
scroll to position [433, 0]
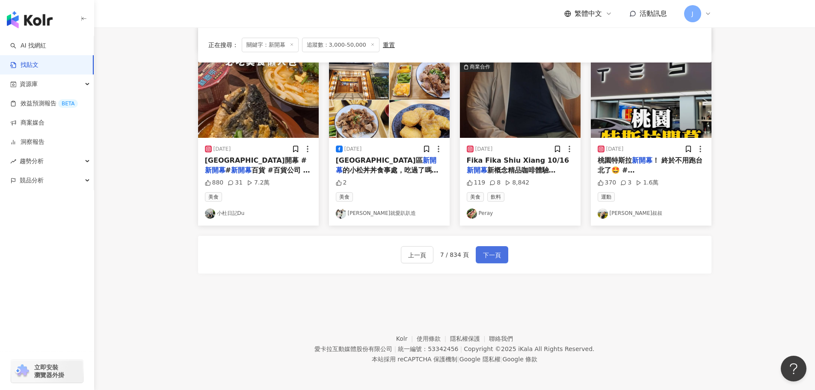
click at [489, 251] on span "下一頁" at bounding box center [492, 255] width 18 height 10
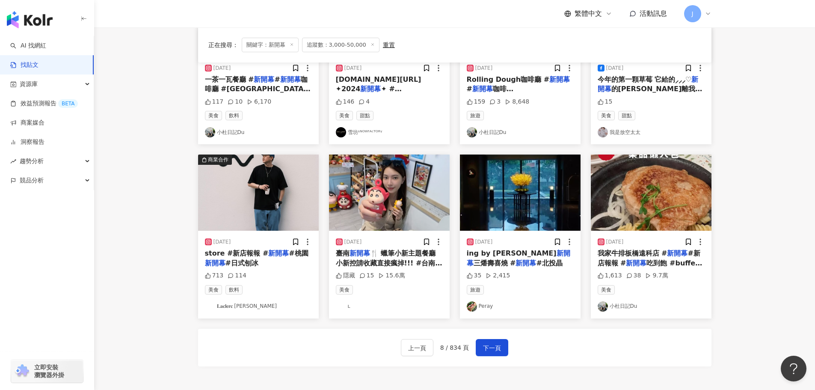
scroll to position [341, 0]
click at [241, 260] on span "#日式刨冰" at bounding box center [241, 262] width 33 height 8
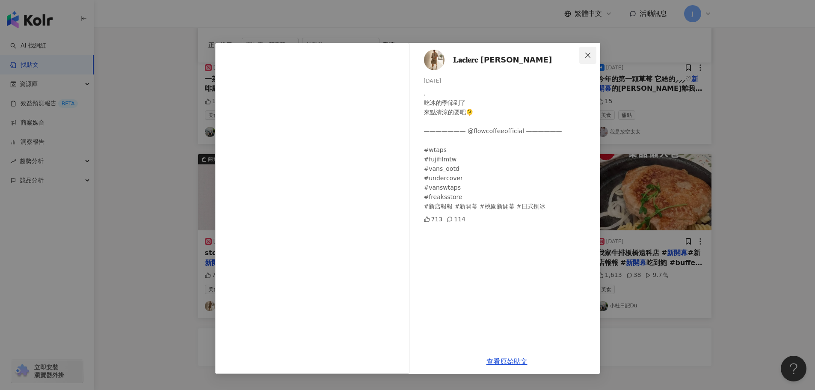
click at [591, 58] on icon "close" at bounding box center [587, 55] width 7 height 7
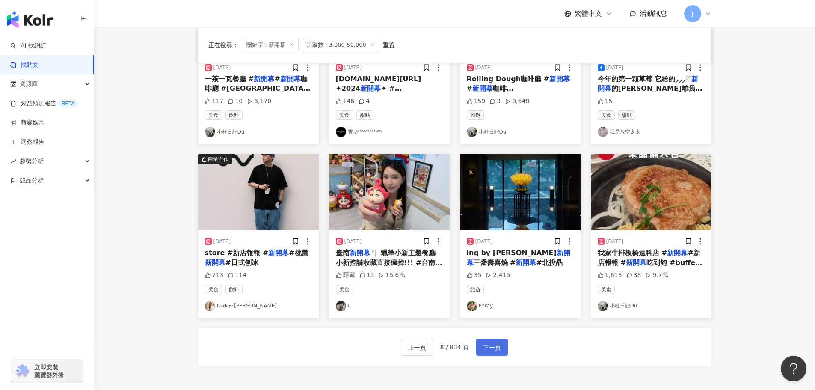
click at [496, 347] on span "下一頁" at bounding box center [492, 347] width 18 height 10
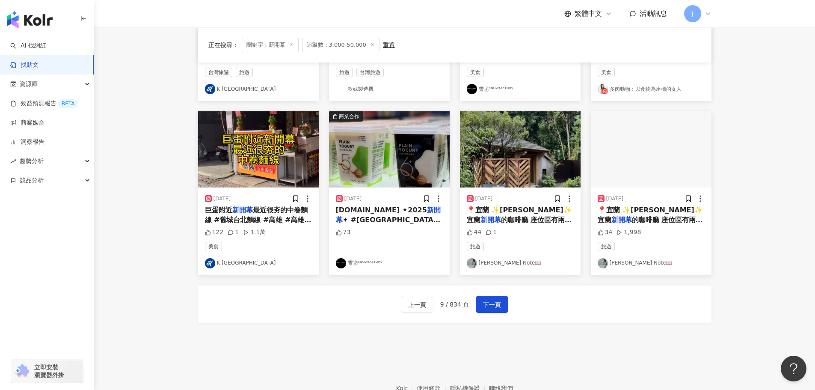
scroll to position [433, 0]
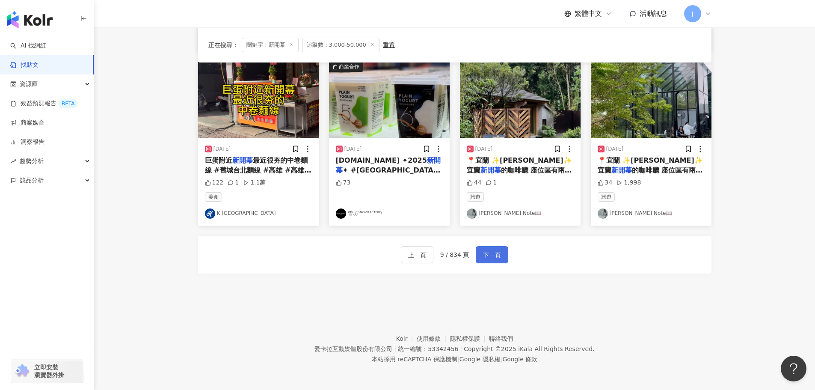
click at [489, 255] on span "下一頁" at bounding box center [492, 255] width 18 height 10
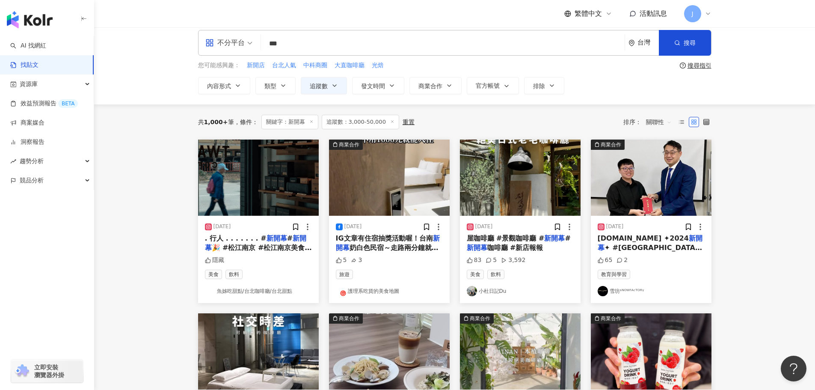
scroll to position [7, 0]
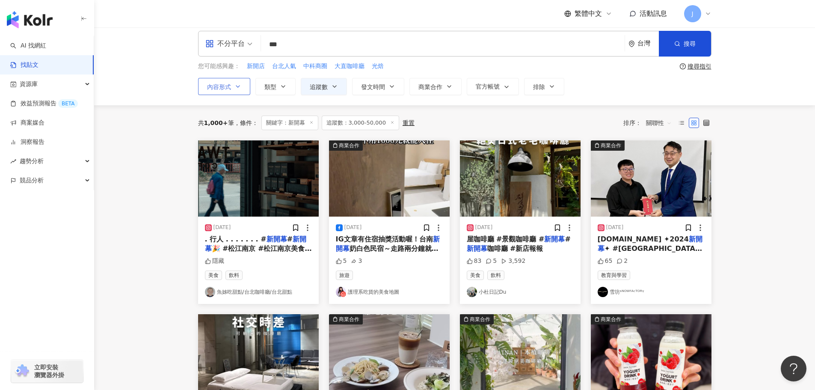
click at [240, 86] on icon "button" at bounding box center [237, 86] width 7 height 7
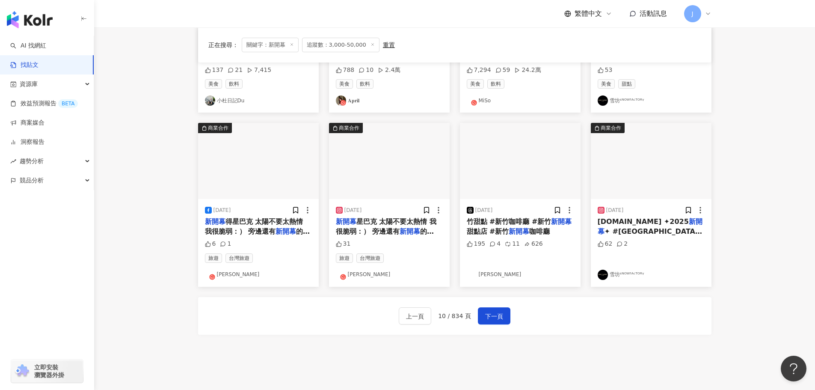
scroll to position [433, 0]
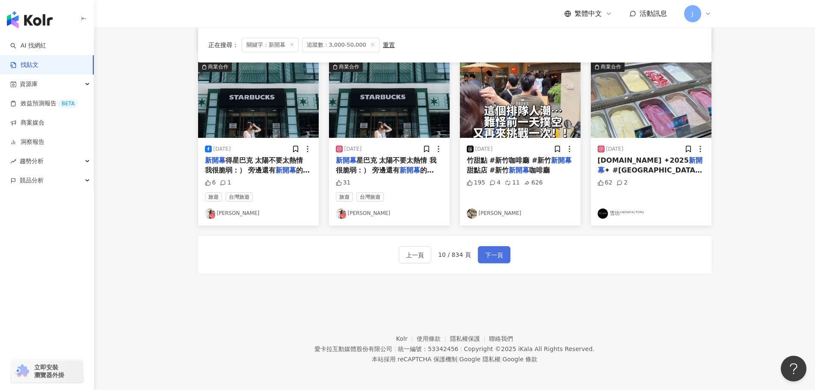
click at [495, 260] on button "下一頁" at bounding box center [494, 254] width 33 height 17
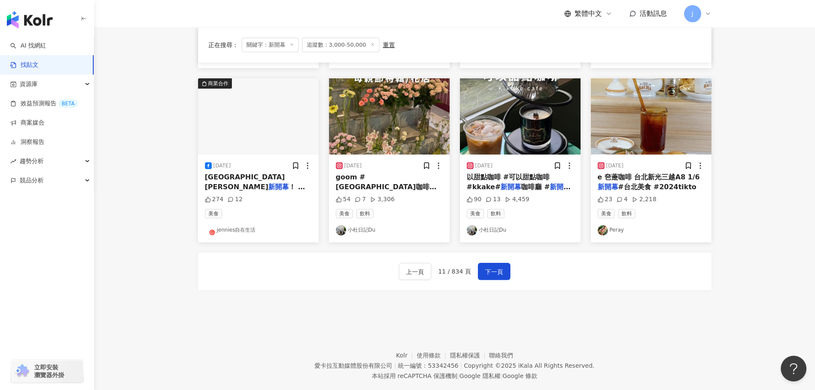
scroll to position [433, 0]
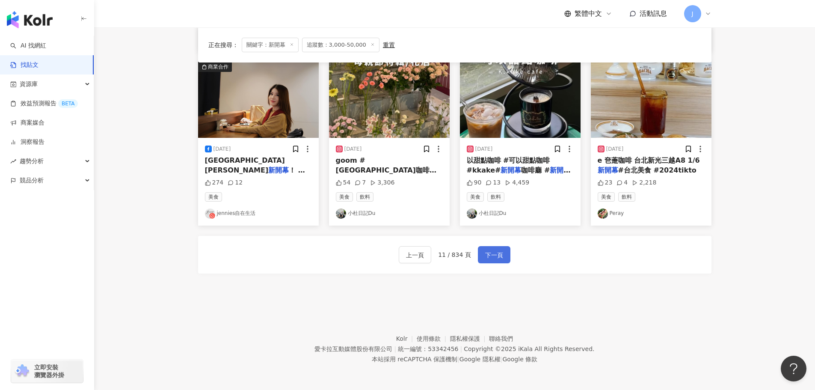
click at [491, 256] on span "下一頁" at bounding box center [494, 255] width 18 height 10
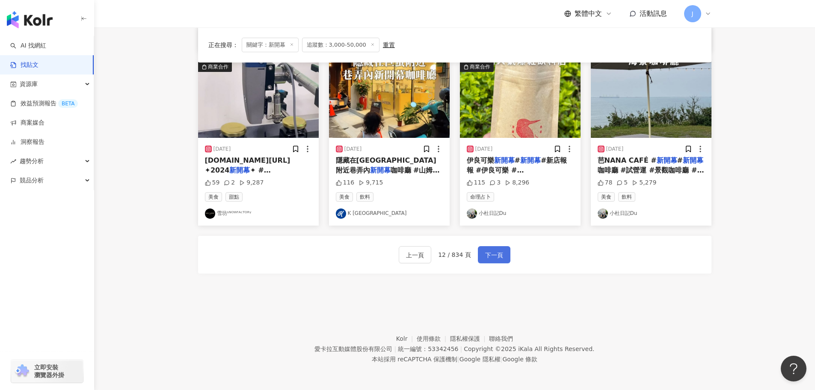
click at [485, 254] on span "下一頁" at bounding box center [494, 255] width 18 height 10
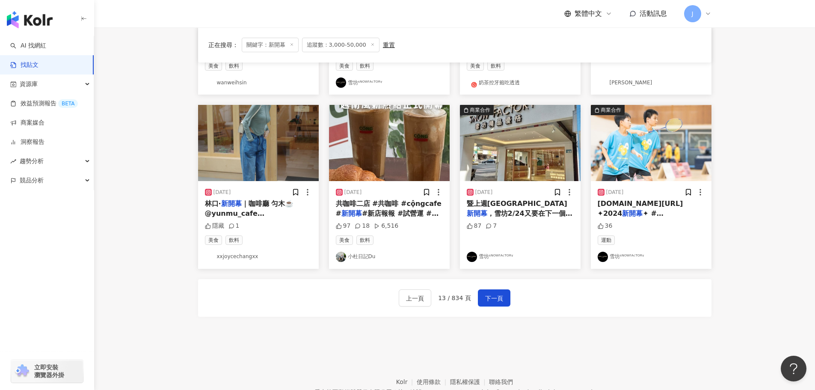
scroll to position [390, 0]
click at [482, 296] on button "下一頁" at bounding box center [494, 297] width 33 height 17
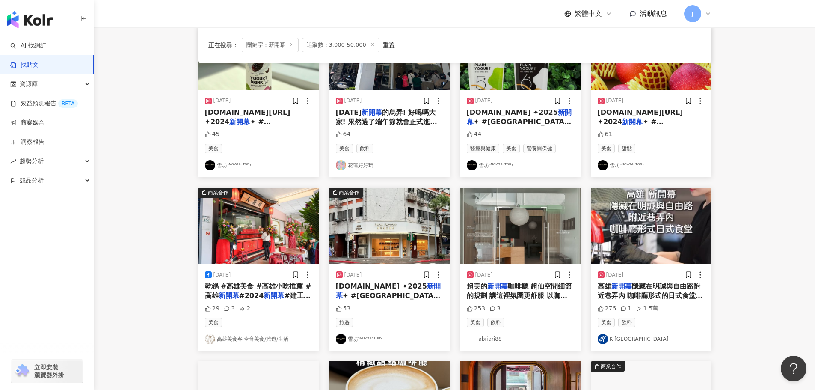
scroll to position [133, 0]
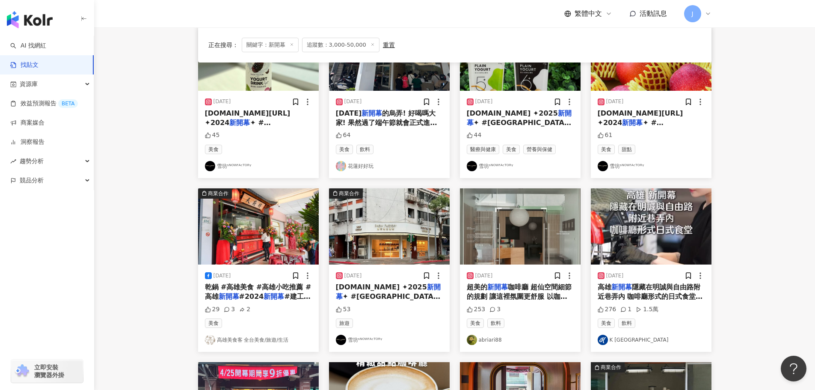
click at [622, 288] on mark "新開幕" at bounding box center [621, 287] width 21 height 8
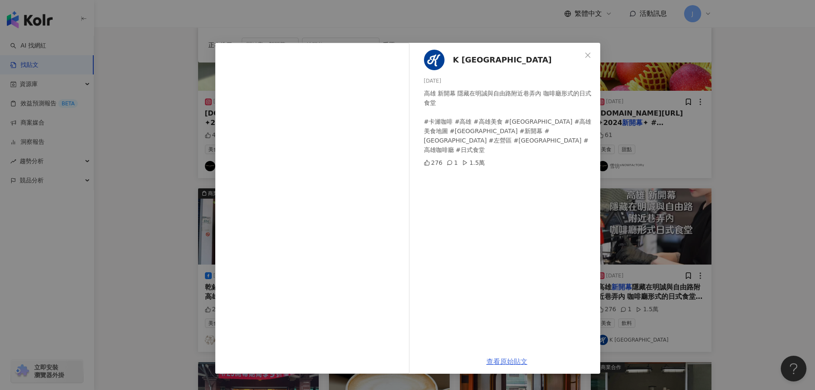
click at [500, 362] on link "查看原始貼文" at bounding box center [506, 361] width 41 height 8
click at [589, 54] on icon "close" at bounding box center [587, 54] width 5 height 5
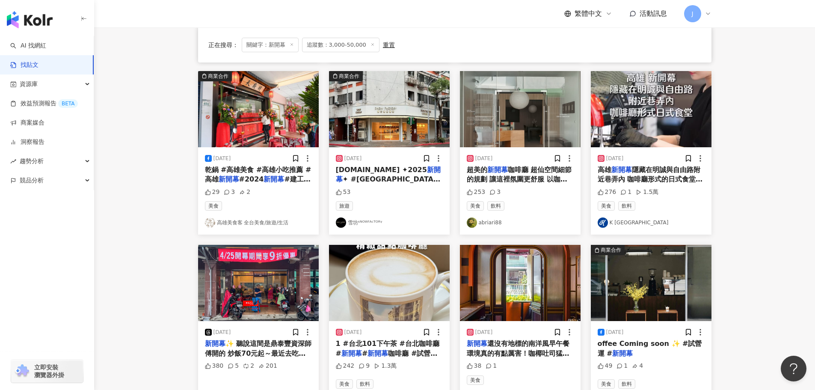
scroll to position [249, 0]
click at [493, 180] on span "咖啡廳 超仙空間細節的規劃 讓這裡氛圍更舒服 以咖啡豆專門店 _ Shanyin 彰化縣彰化市民族路178-19號 10:30～19:30 每週一、二公休 .…" at bounding box center [520, 198] width 107 height 65
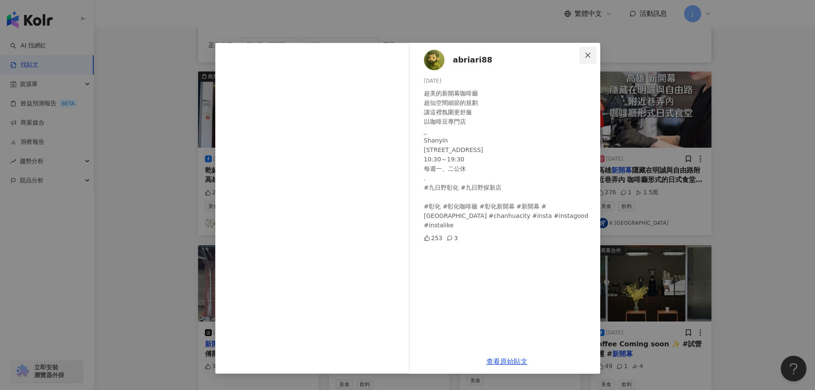
click at [590, 54] on icon "close" at bounding box center [587, 55] width 7 height 7
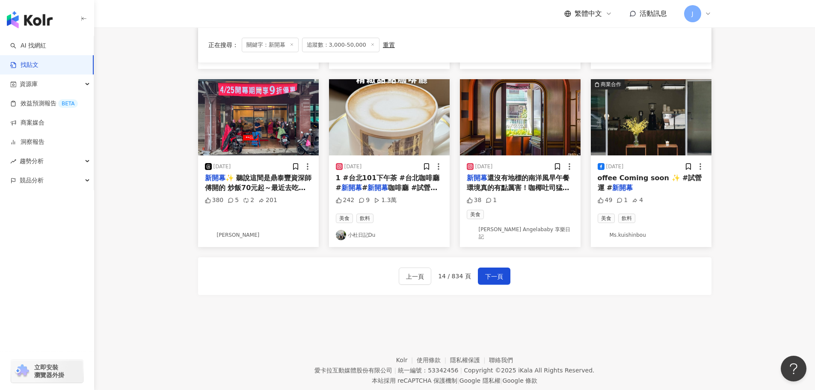
scroll to position [433, 0]
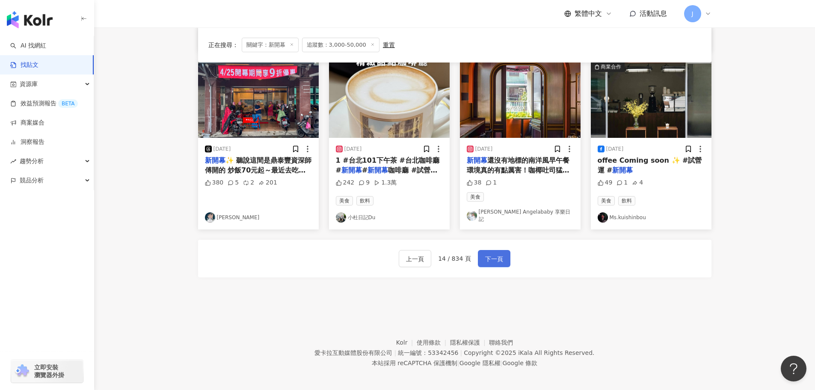
click at [493, 254] on span "下一頁" at bounding box center [494, 259] width 18 height 10
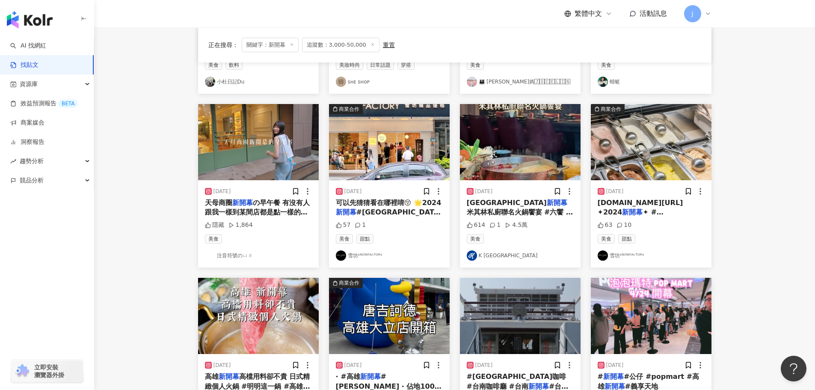
scroll to position [216, 0]
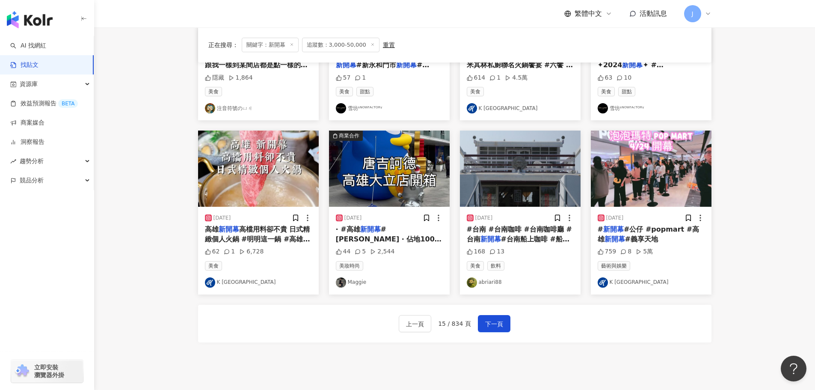
scroll to position [384, 0]
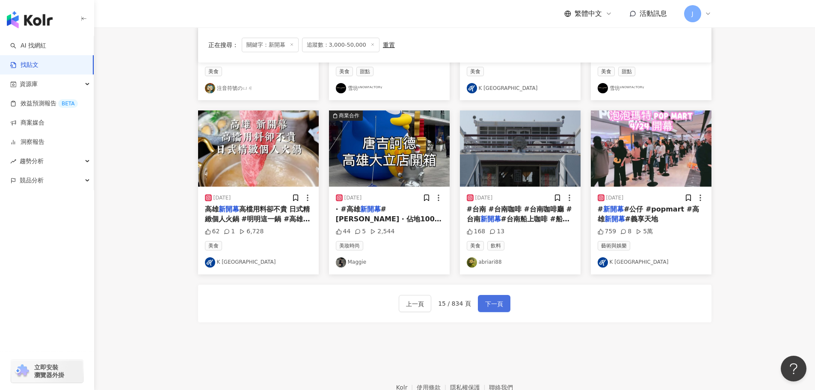
click at [489, 305] on span "下一頁" at bounding box center [494, 304] width 18 height 10
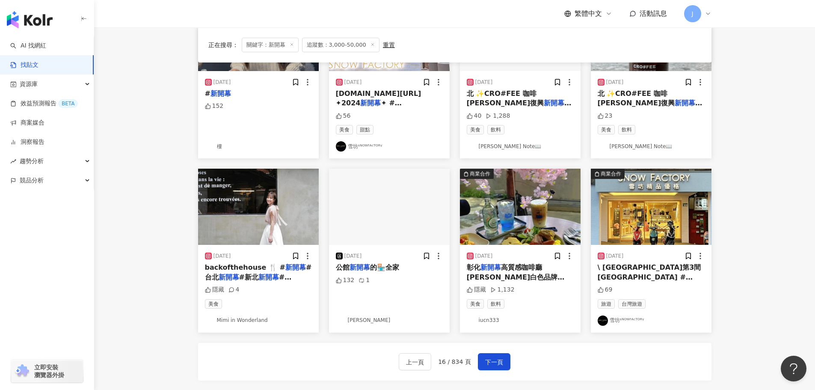
scroll to position [328, 0]
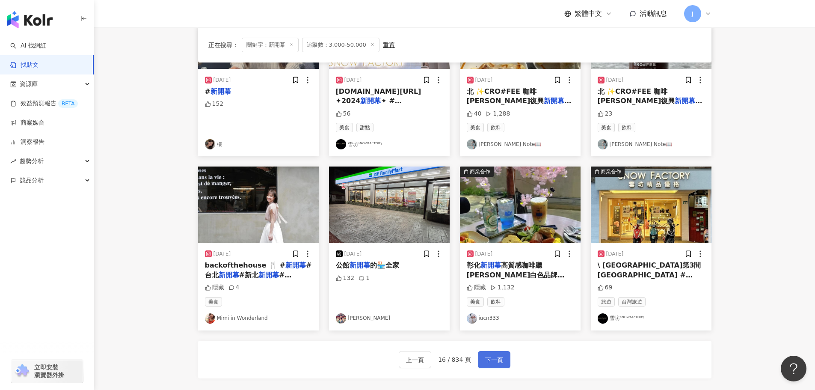
click at [487, 365] on span "下一頁" at bounding box center [494, 360] width 18 height 10
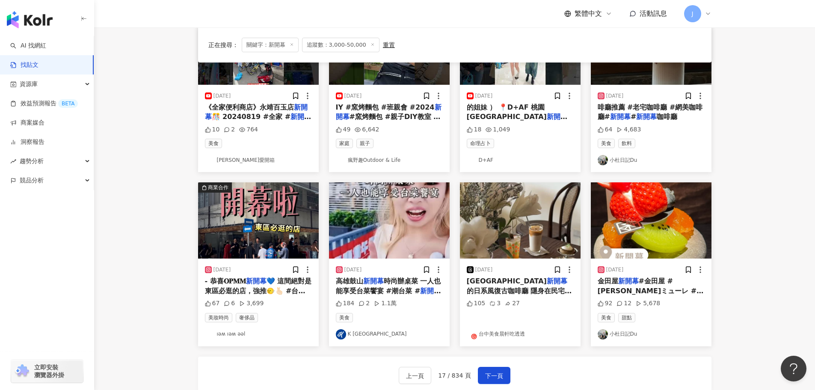
scroll to position [313, 0]
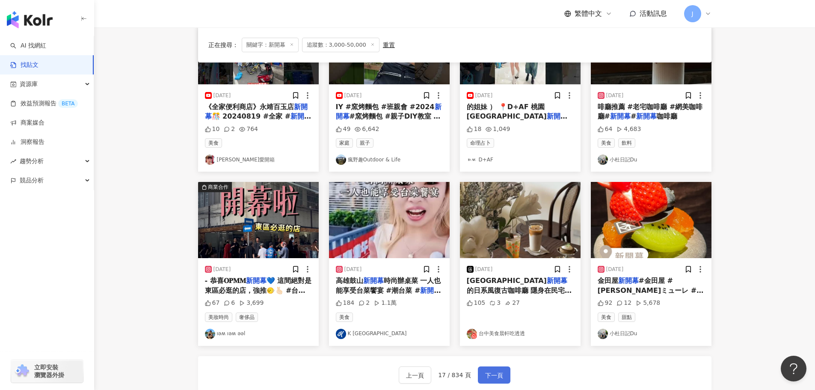
click at [489, 381] on button "下一頁" at bounding box center [494, 374] width 33 height 17
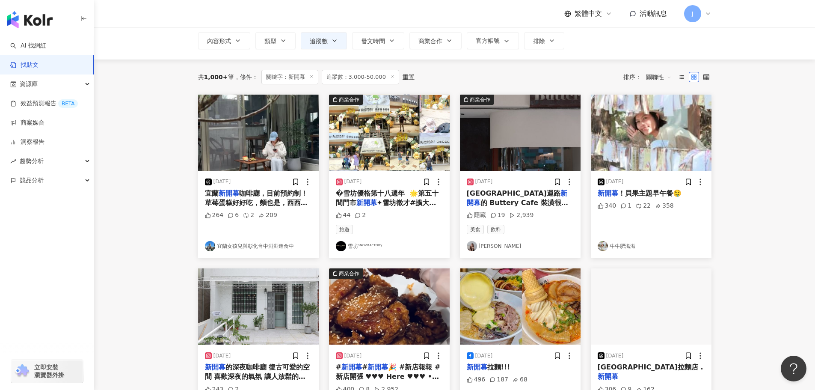
scroll to position [0, 0]
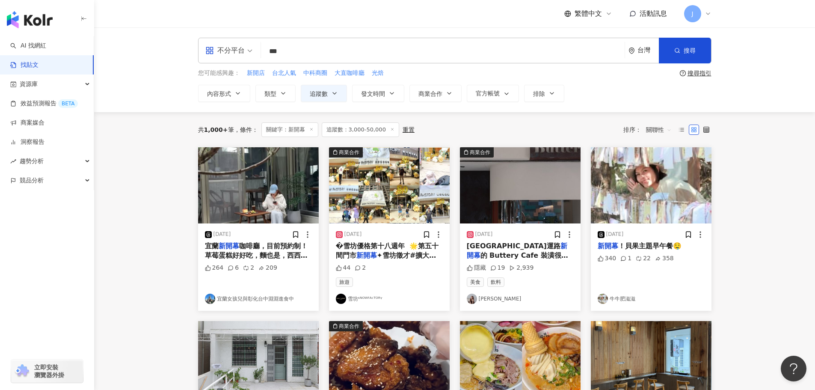
click at [271, 53] on input "***" at bounding box center [442, 51] width 357 height 18
type input "*****"
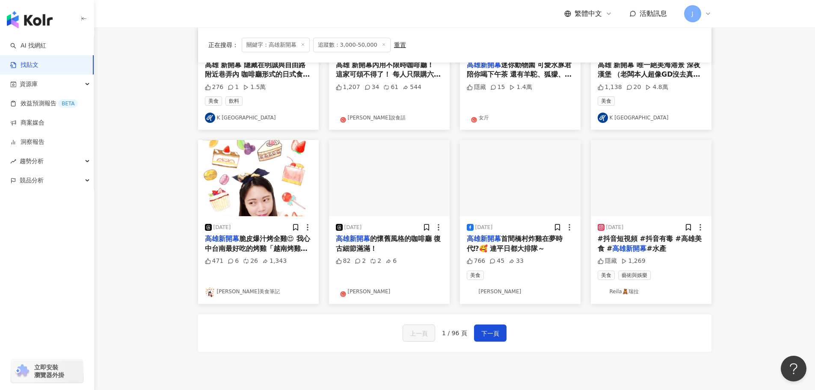
scroll to position [355, 0]
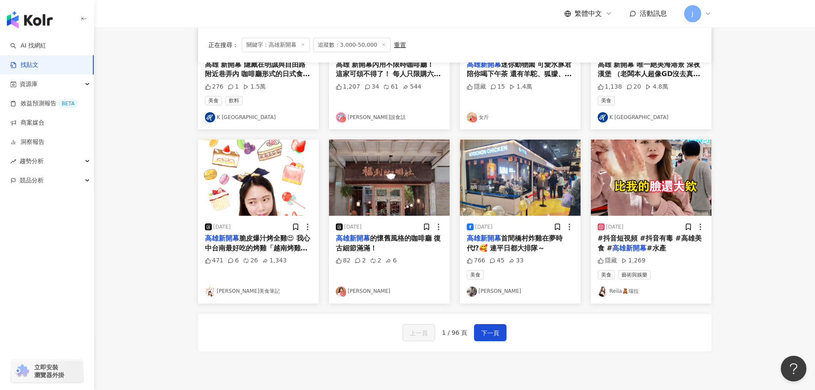
click at [369, 242] on mark "高雄新開幕" at bounding box center [353, 238] width 34 height 8
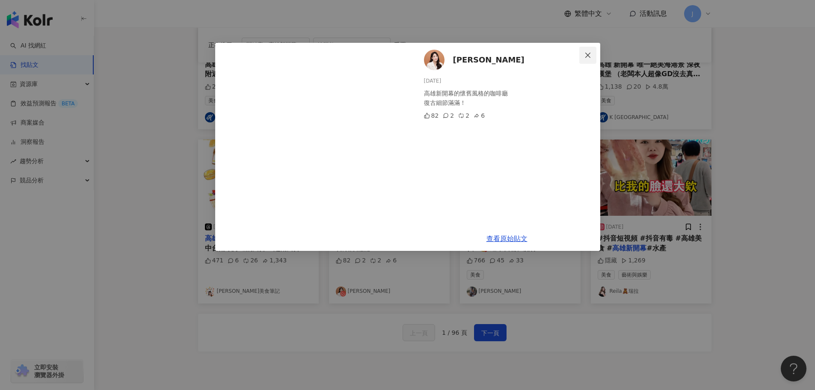
click at [591, 54] on icon "close" at bounding box center [587, 55] width 7 height 7
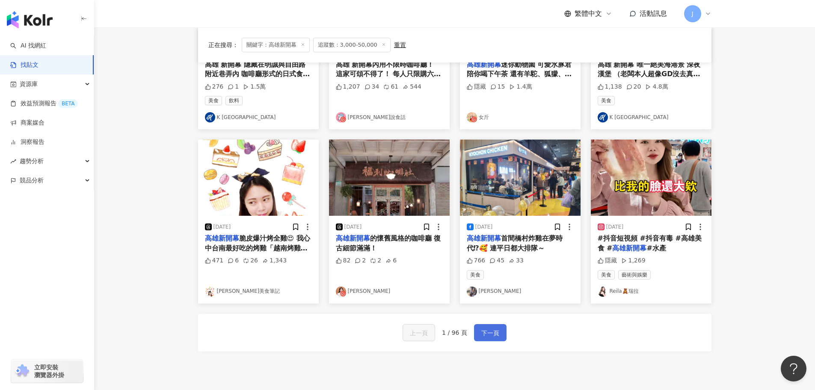
click at [478, 332] on button "下一頁" at bounding box center [490, 332] width 33 height 17
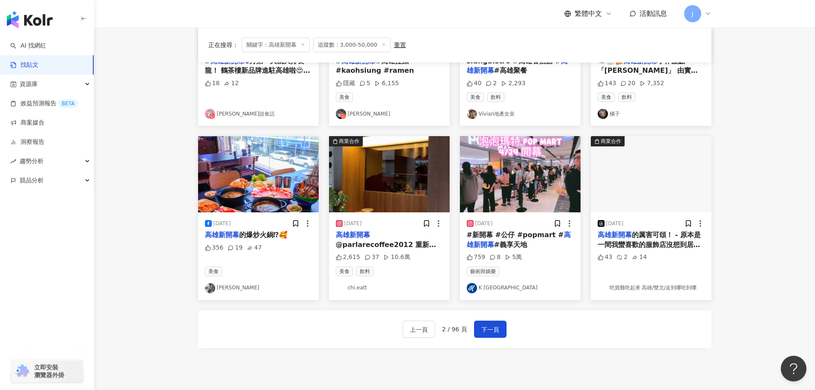
scroll to position [360, 0]
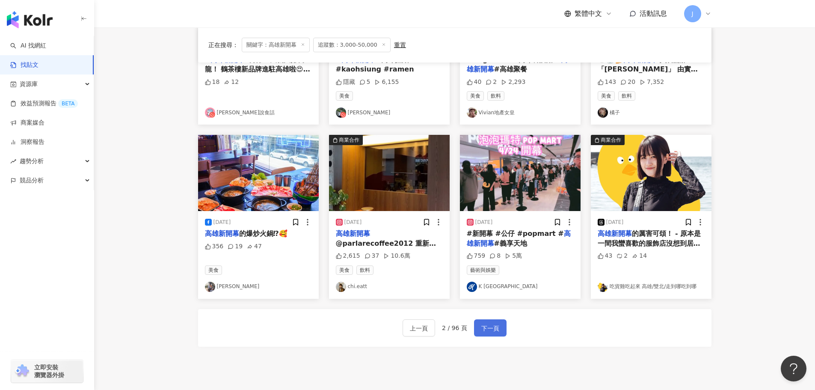
click at [488, 325] on button "下一頁" at bounding box center [490, 327] width 33 height 17
click at [488, 325] on span "下一頁" at bounding box center [490, 328] width 18 height 10
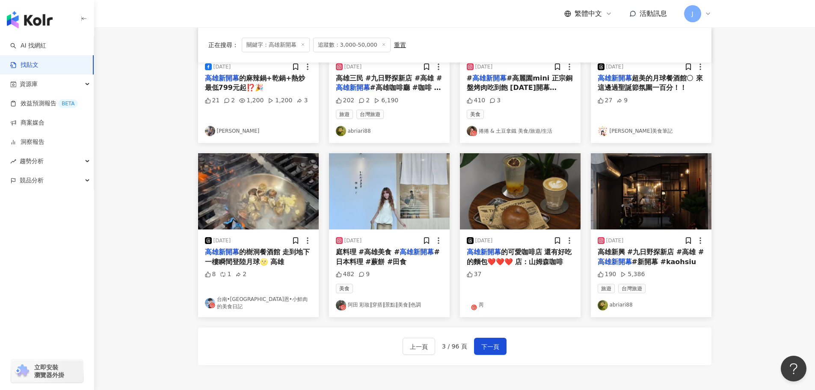
scroll to position [342, 0]
click at [485, 348] on span "下一頁" at bounding box center [490, 346] width 18 height 10
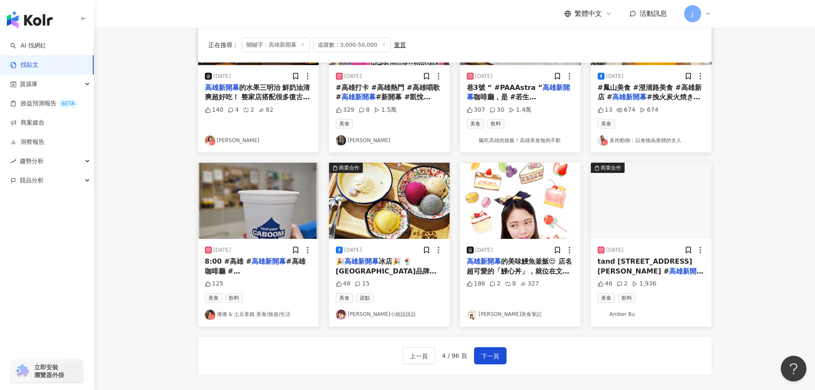
scroll to position [332, 0]
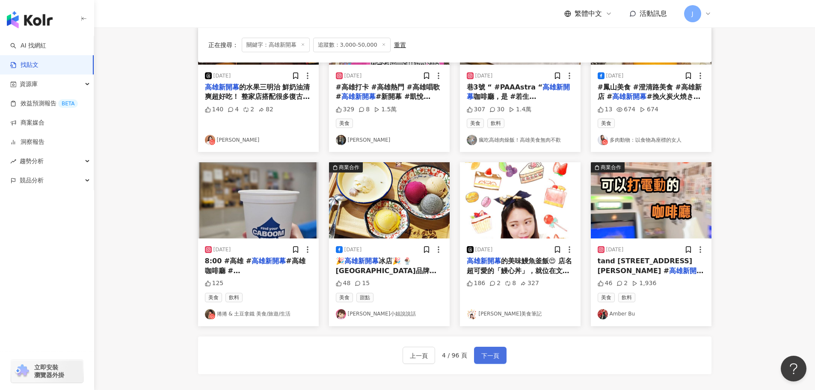
click at [485, 356] on span "下一頁" at bounding box center [490, 355] width 18 height 10
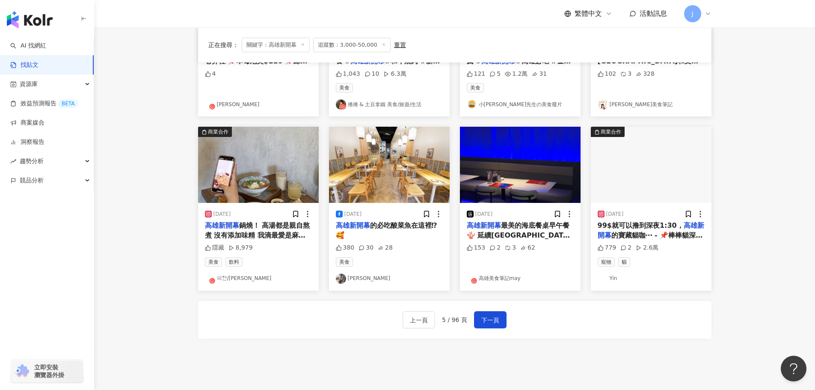
scroll to position [371, 0]
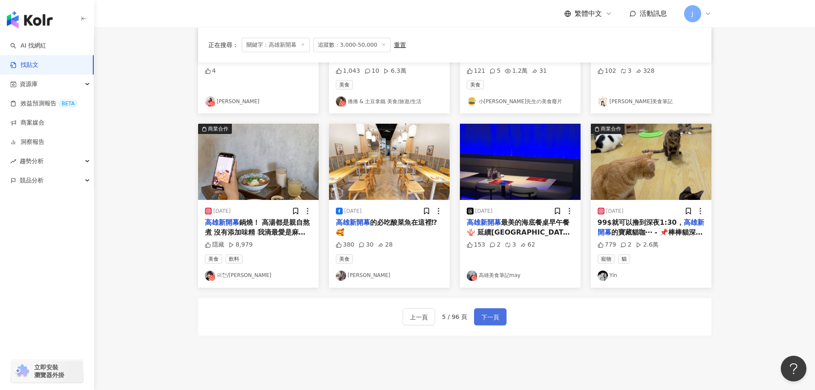
click at [486, 320] on span "下一頁" at bounding box center [490, 317] width 18 height 10
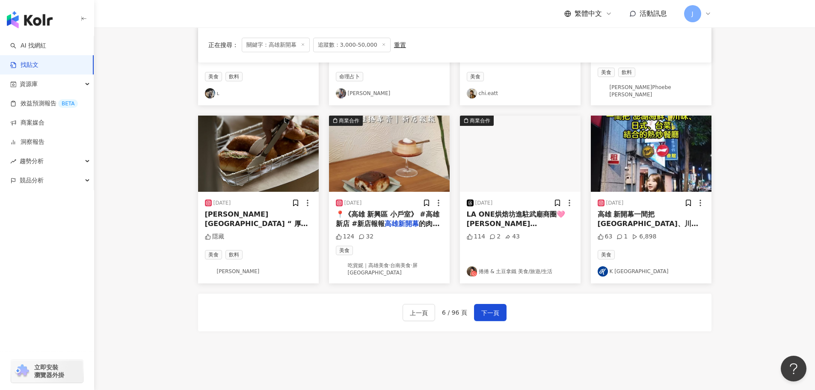
scroll to position [426, 0]
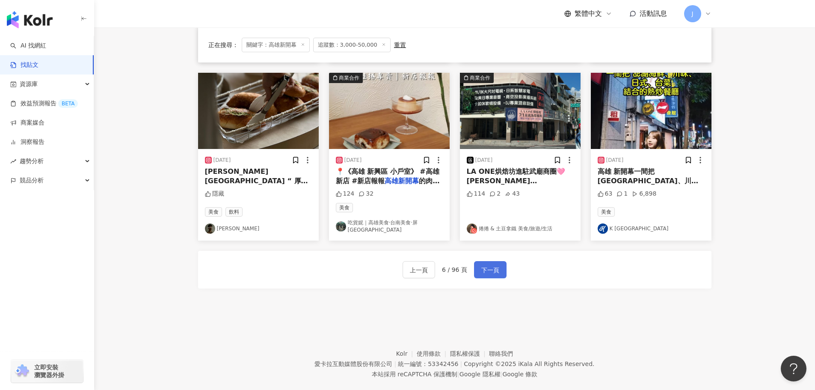
click at [488, 265] on span "下一頁" at bounding box center [490, 270] width 18 height 10
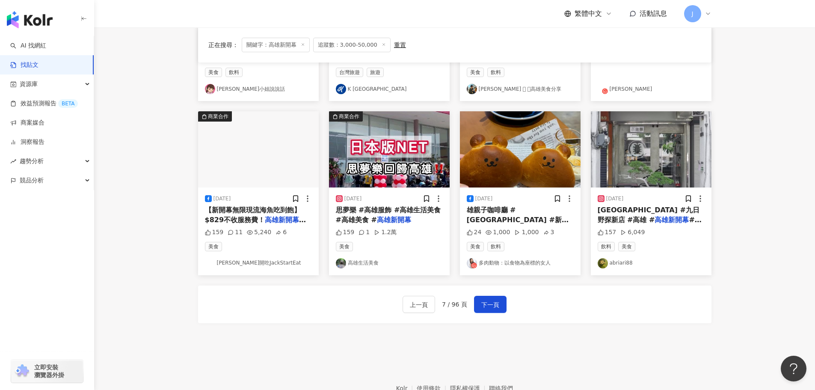
scroll to position [384, 0]
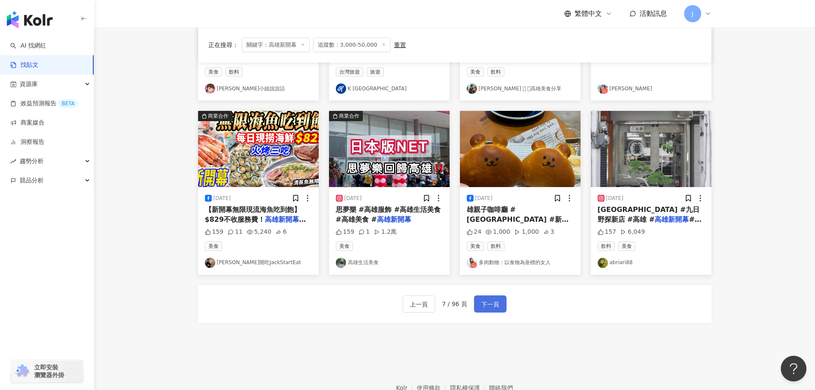
click at [486, 305] on span "下一頁" at bounding box center [490, 304] width 18 height 10
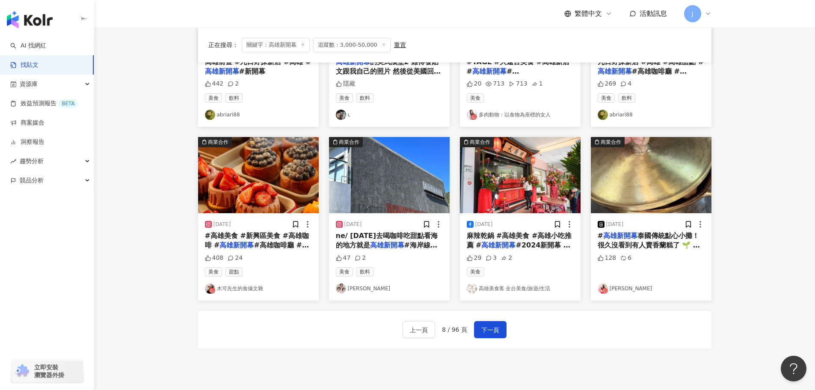
scroll to position [362, 0]
click at [487, 331] on span "下一頁" at bounding box center [490, 329] width 18 height 10
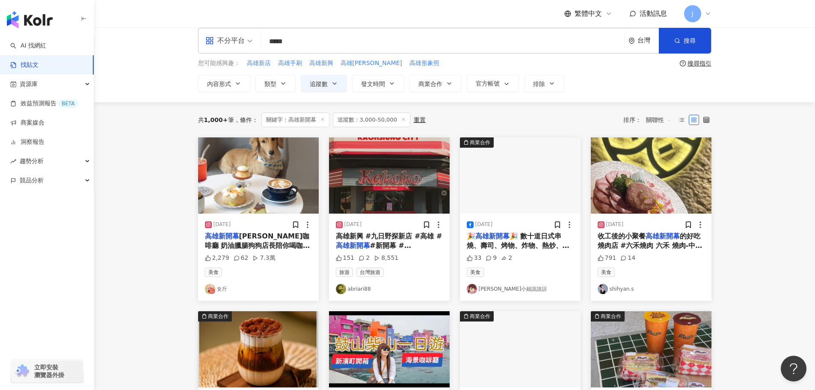
scroll to position [0, 0]
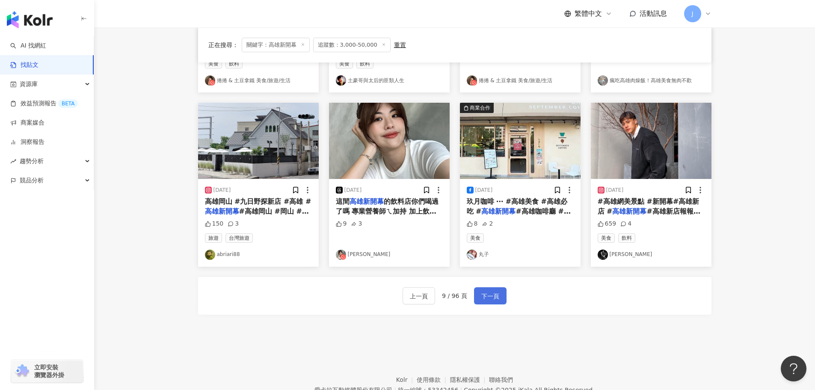
click at [490, 297] on span "下一頁" at bounding box center [490, 296] width 18 height 10
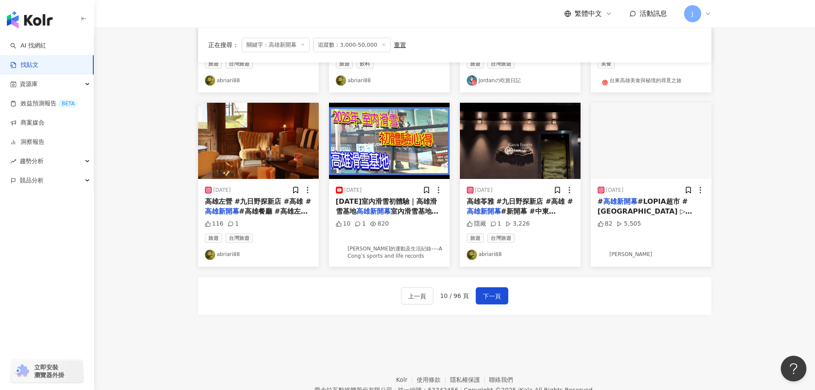
scroll to position [386, 0]
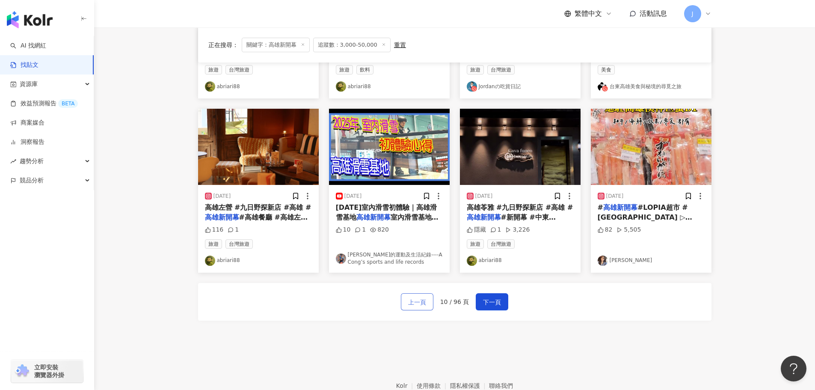
click at [409, 302] on span "上一頁" at bounding box center [417, 302] width 18 height 10
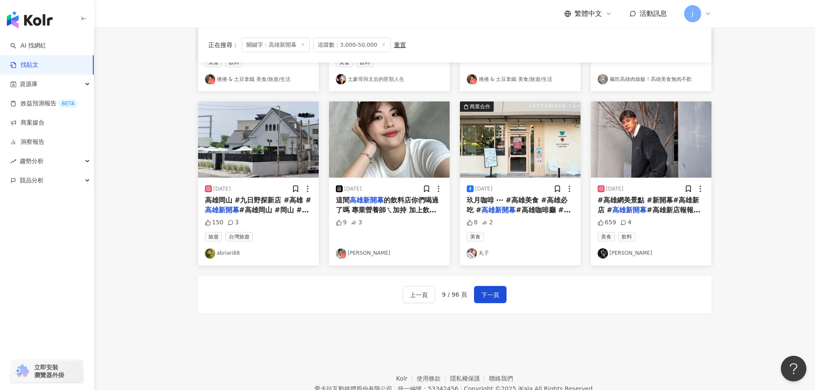
scroll to position [433, 0]
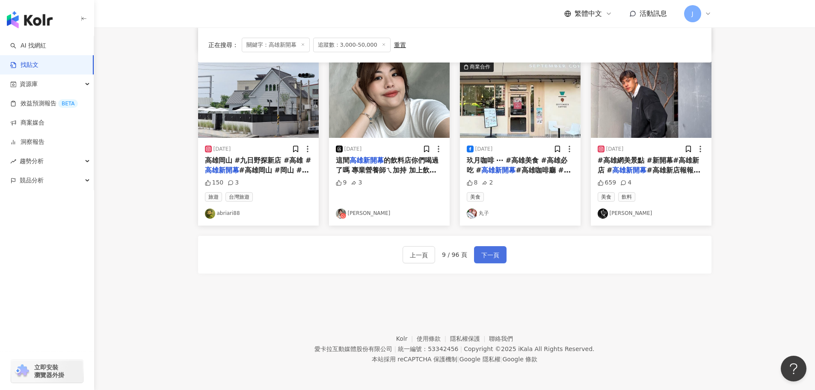
click at [501, 257] on button "下一頁" at bounding box center [490, 254] width 33 height 17
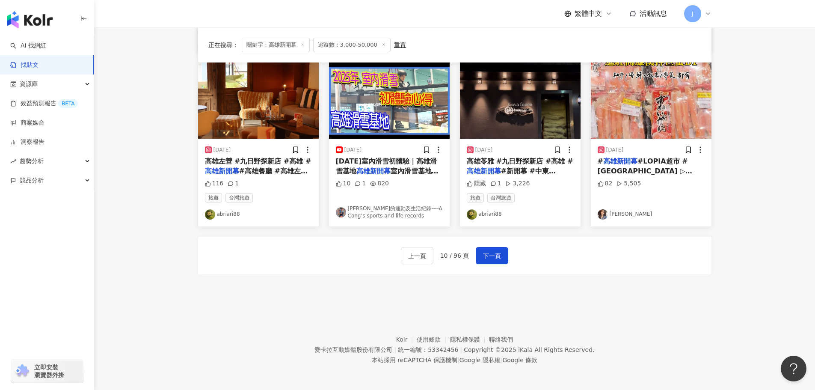
scroll to position [433, 0]
click at [495, 253] on span "下一頁" at bounding box center [492, 255] width 18 height 10
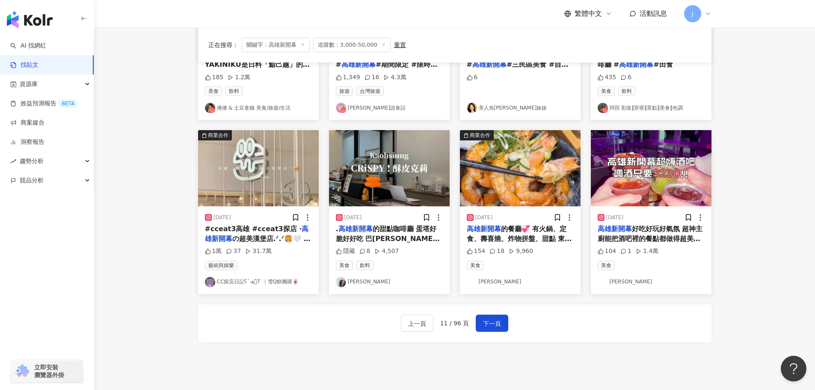
scroll to position [365, 0]
click at [484, 324] on span "下一頁" at bounding box center [492, 323] width 18 height 10
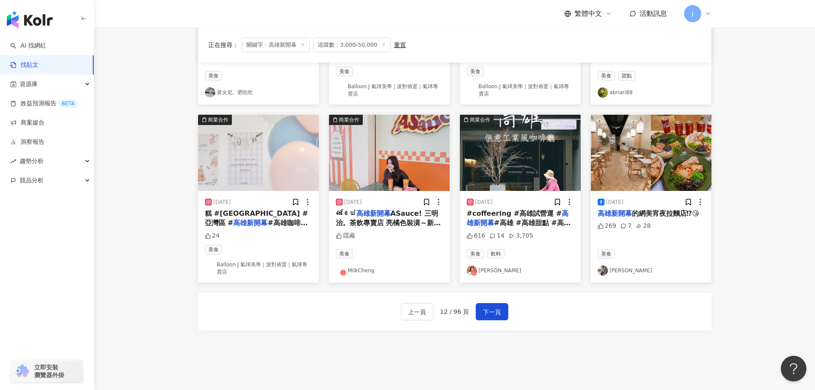
scroll to position [385, 0]
click at [493, 314] on span "下一頁" at bounding box center [492, 311] width 18 height 10
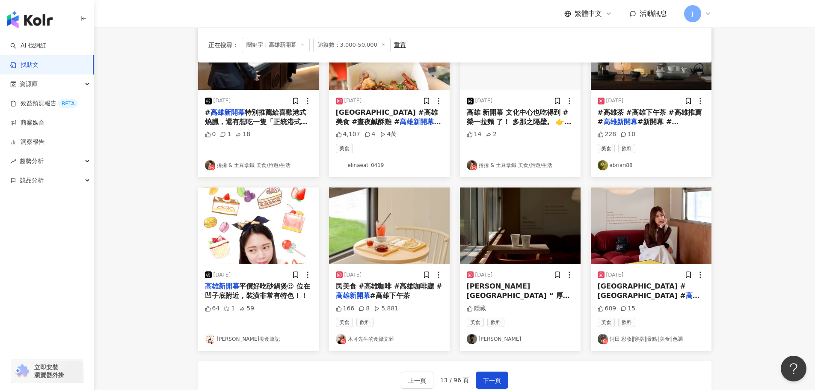
scroll to position [311, 0]
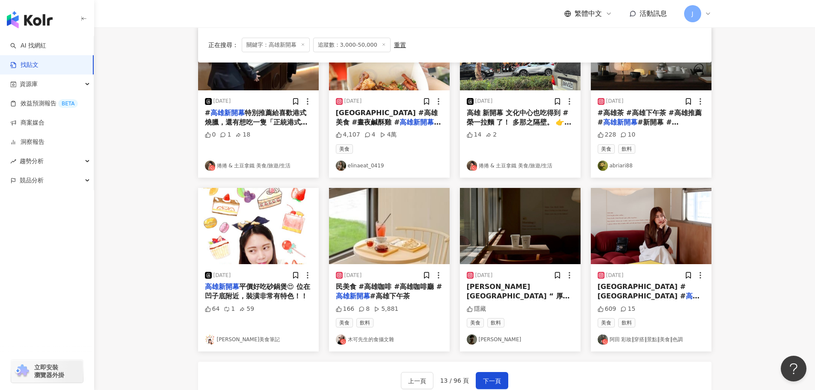
click at [618, 302] on span "#駁二藝術特區 #田在這裡" at bounding box center [659, 306] width 82 height 8
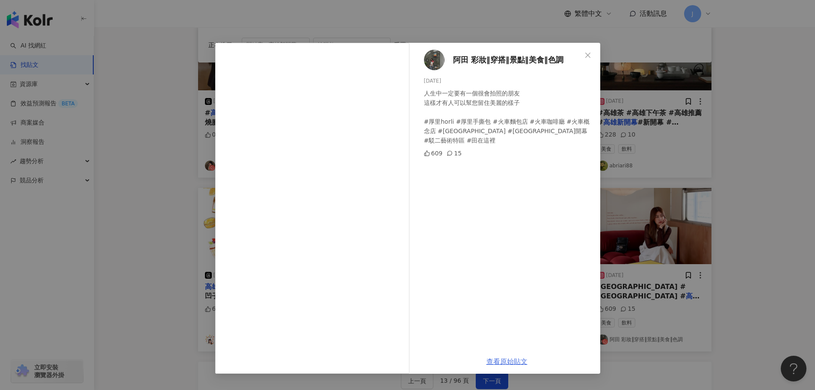
click at [505, 362] on link "查看原始貼文" at bounding box center [506, 361] width 41 height 8
click at [589, 54] on icon "close" at bounding box center [587, 54] width 5 height 5
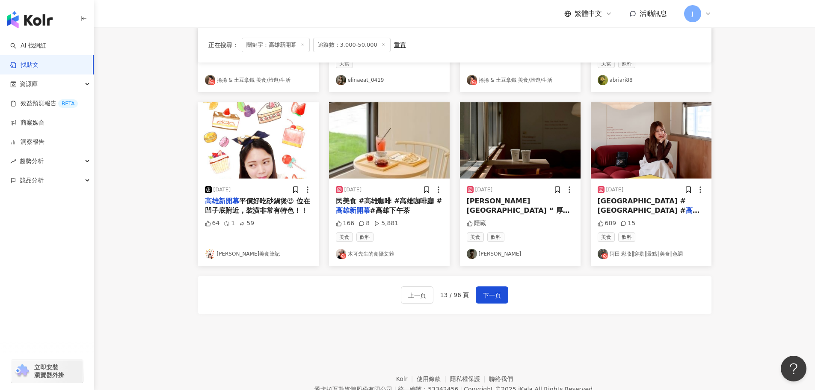
scroll to position [412, 0]
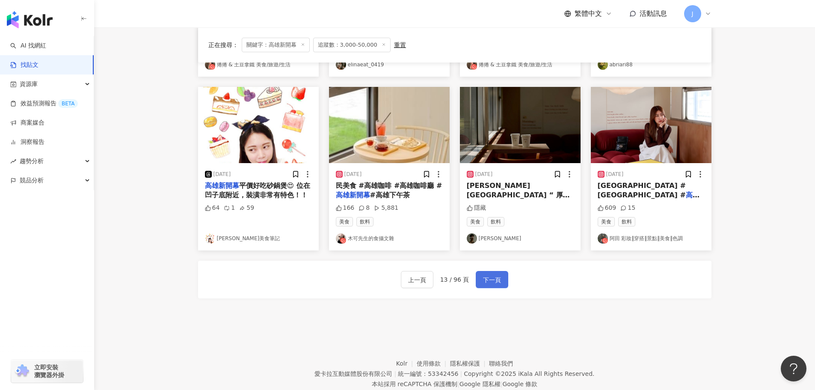
click at [495, 283] on span "下一頁" at bounding box center [492, 280] width 18 height 10
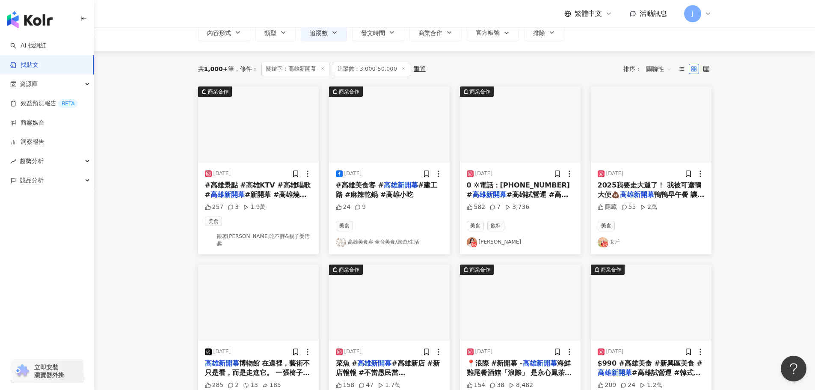
scroll to position [76, 0]
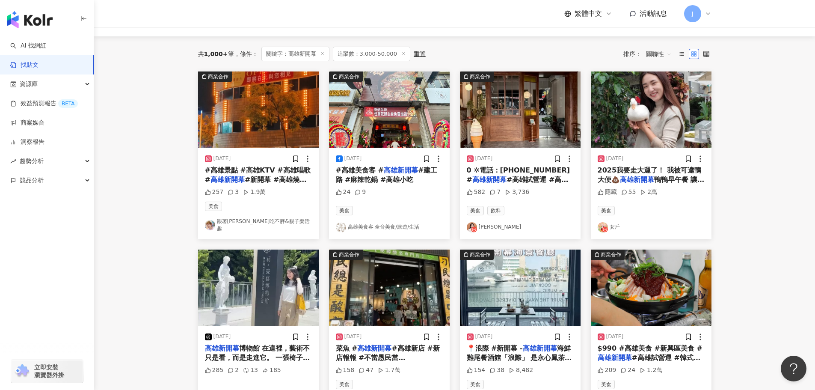
click at [524, 172] on span "0 ✲電話：07-550-8477 #" at bounding box center [519, 175] width 104 height 18
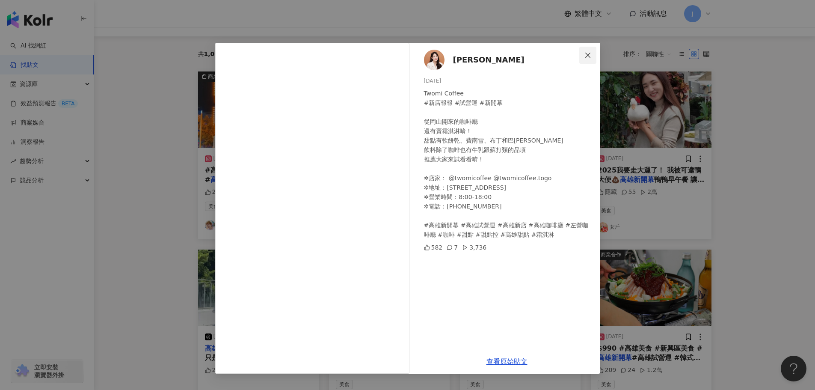
click at [585, 57] on icon "close" at bounding box center [587, 55] width 7 height 7
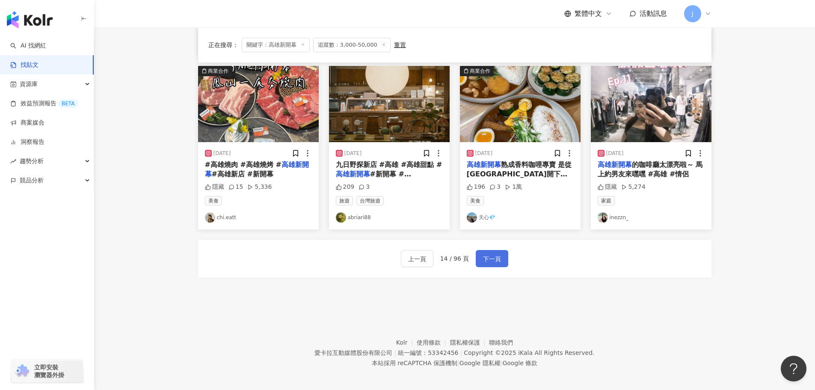
click at [487, 254] on span "下一頁" at bounding box center [492, 259] width 18 height 10
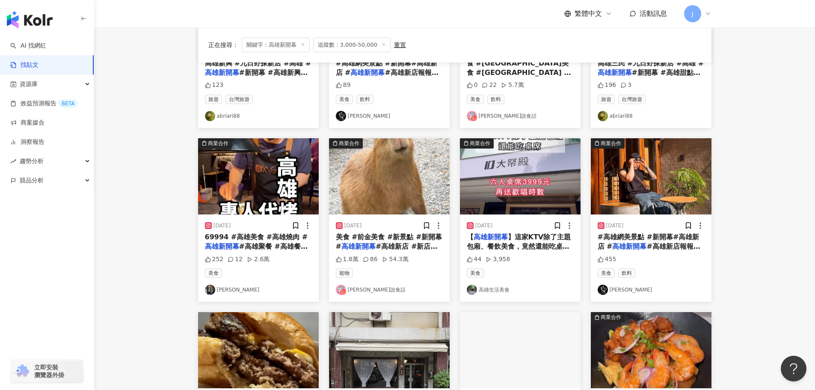
scroll to position [182, 0]
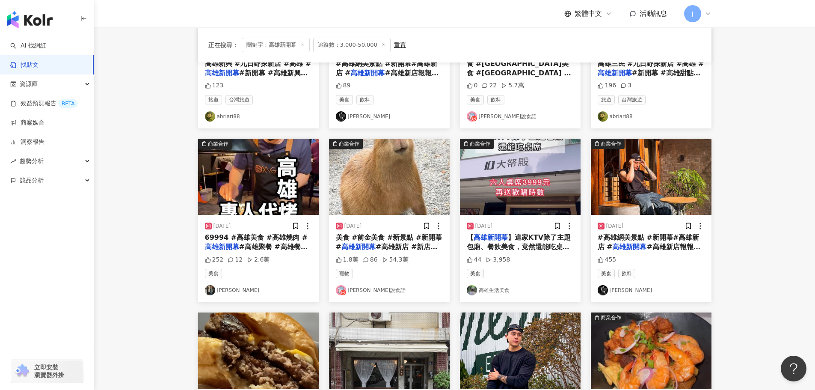
click at [631, 239] on span "#高雄網美景點 #新開幕#高雄新店 #" at bounding box center [649, 242] width 102 height 18
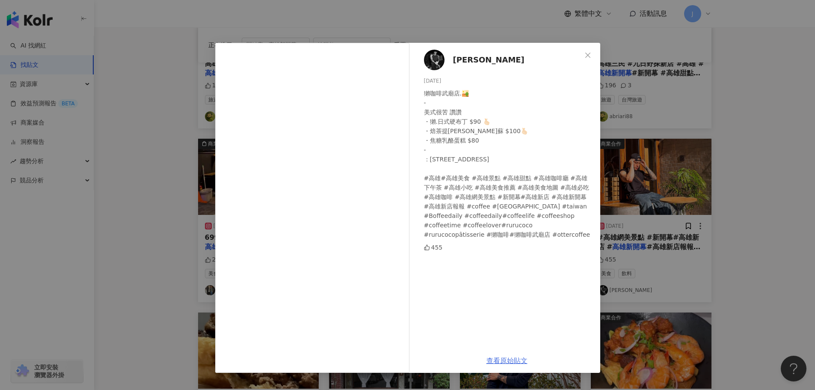
click at [498, 358] on link "查看原始貼文" at bounding box center [506, 360] width 41 height 8
click at [584, 56] on span "Close" at bounding box center [587, 55] width 17 height 7
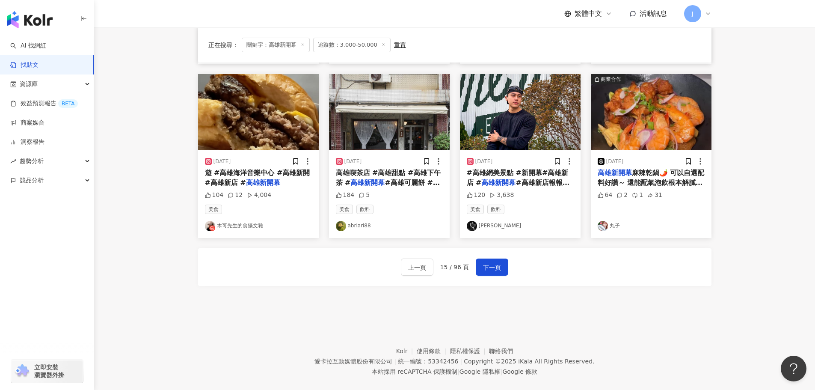
scroll to position [433, 0]
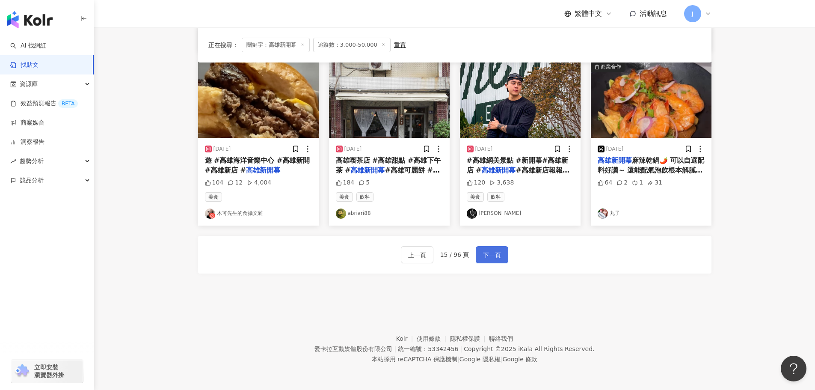
click at [481, 255] on button "下一頁" at bounding box center [492, 254] width 33 height 17
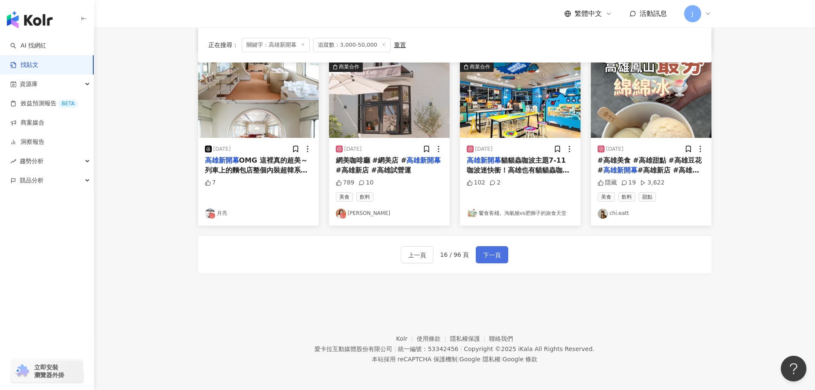
click at [484, 258] on span "下一頁" at bounding box center [492, 255] width 18 height 10
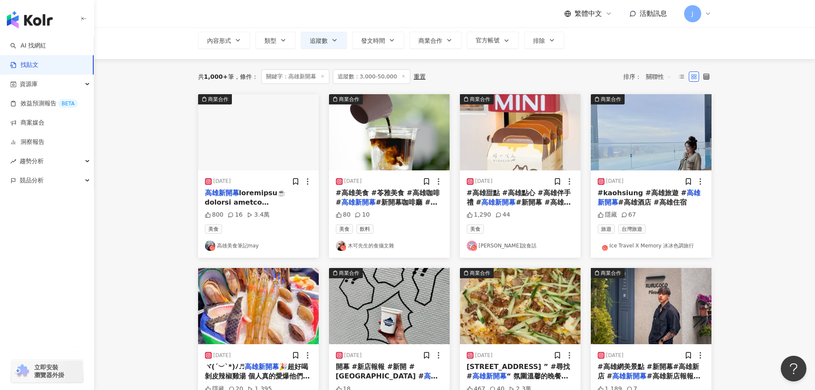
scroll to position [61, 0]
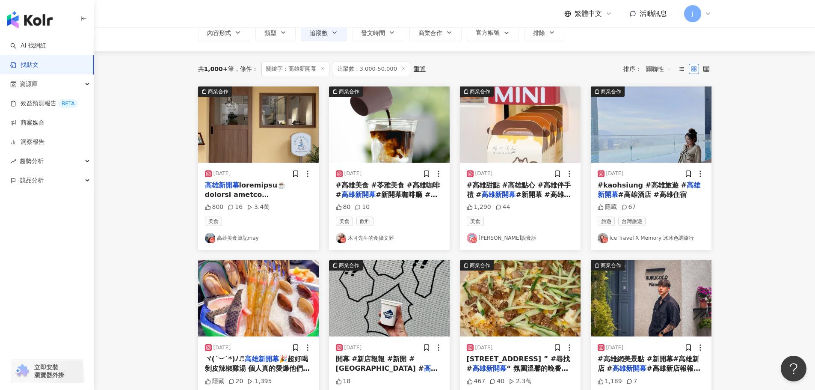
click at [240, 184] on span at bounding box center [258, 285] width 107 height 209
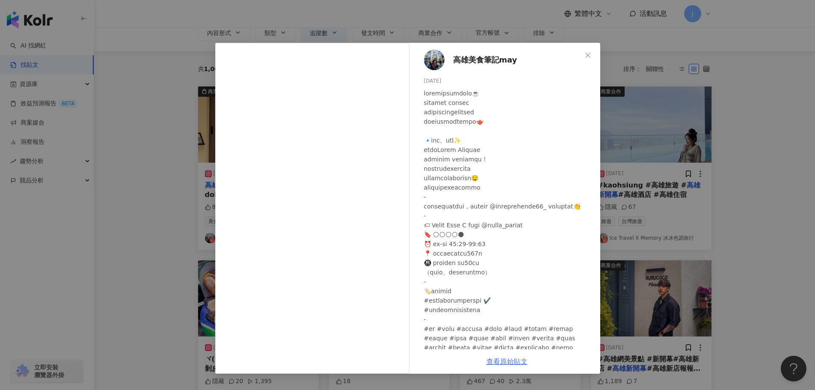
click at [504, 361] on link "查看原始貼文" at bounding box center [506, 361] width 41 height 8
click at [590, 54] on icon "close" at bounding box center [587, 55] width 7 height 7
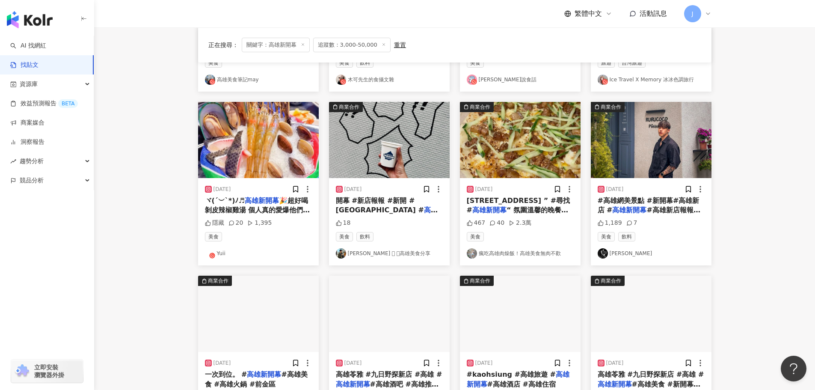
scroll to position [220, 0]
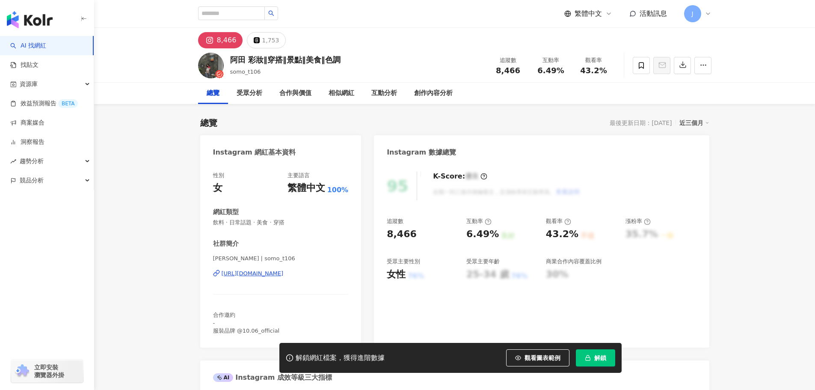
scroll to position [66, 0]
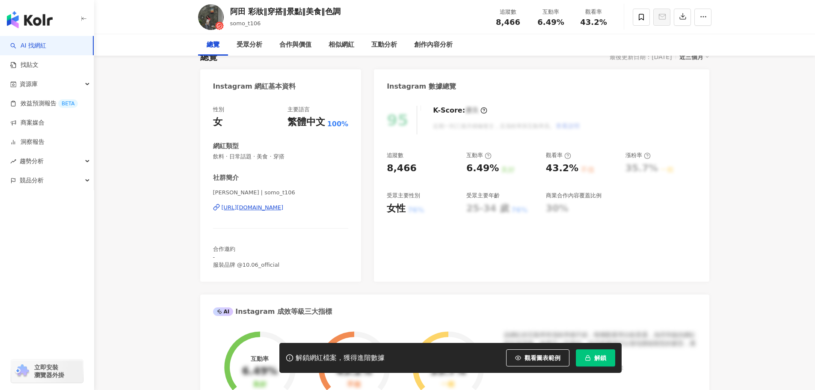
click at [596, 363] on button "解鎖" at bounding box center [595, 357] width 39 height 17
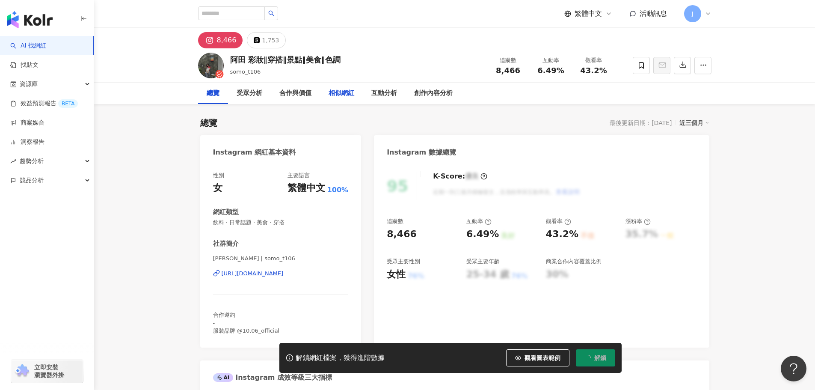
scroll to position [0, 0]
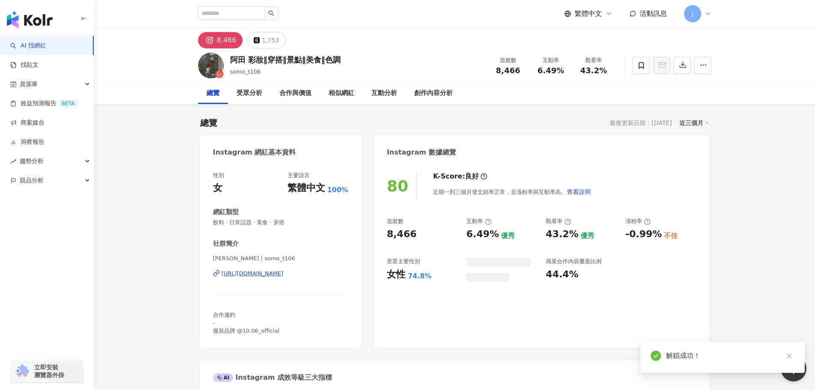
drag, startPoint x: 353, startPoint y: 60, endPoint x: 235, endPoint y: 59, distance: 117.7
click at [228, 60] on div "阿田 彩妝‖穿搭‖景點‖美食‖色調 somo_t106 追蹤數 8,466 互動率 6.49% 觀看率 43.2%" at bounding box center [455, 65] width 548 height 34
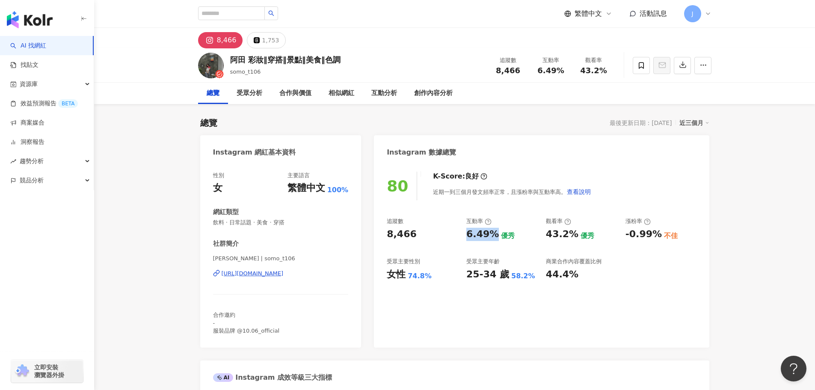
drag, startPoint x: 468, startPoint y: 236, endPoint x: 495, endPoint y: 231, distance: 27.3
click at [495, 231] on div "6.49%" at bounding box center [482, 234] width 33 height 13
copy div "6.49%"
click at [235, 14] on input "search" at bounding box center [231, 13] width 67 height 14
paste input "**********"
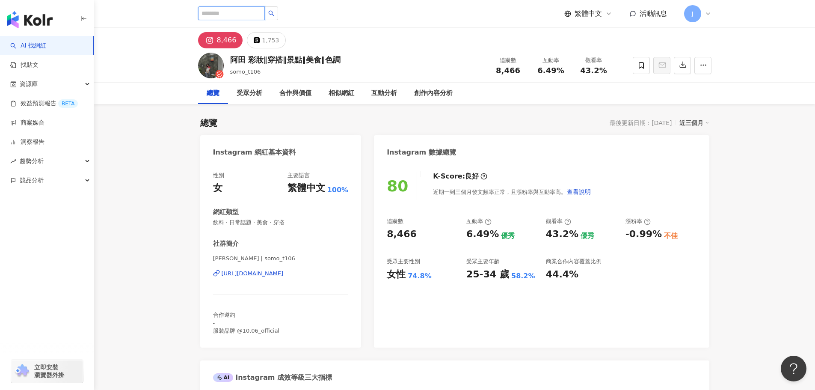
type input "**********"
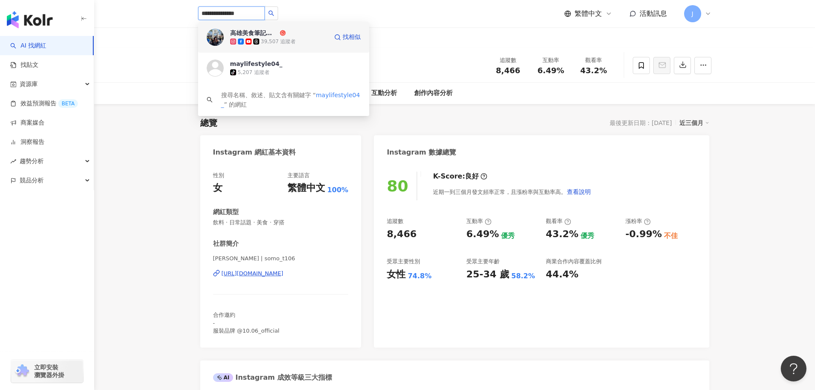
click at [248, 31] on div "高雄美食筆記may" at bounding box center [254, 33] width 48 height 9
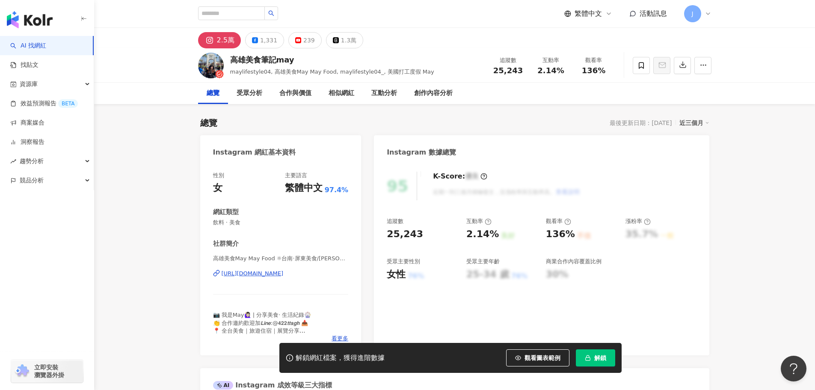
drag, startPoint x: 207, startPoint y: 270, endPoint x: 349, endPoint y: 269, distance: 142.5
click at [349, 269] on div "性別 女 主要語言 繁體中文 97.4% 網紅類型 飲料 · 美食 社群簡介 高雄美食May May Food ☼台南·屏東美食/MEI YI WU | ma…" at bounding box center [280, 259] width 161 height 192
drag, startPoint x: 293, startPoint y: 60, endPoint x: 231, endPoint y: 61, distance: 61.6
click at [231, 61] on div "高雄美食筆記may" at bounding box center [332, 59] width 204 height 11
copy div "高雄美食筆記may"
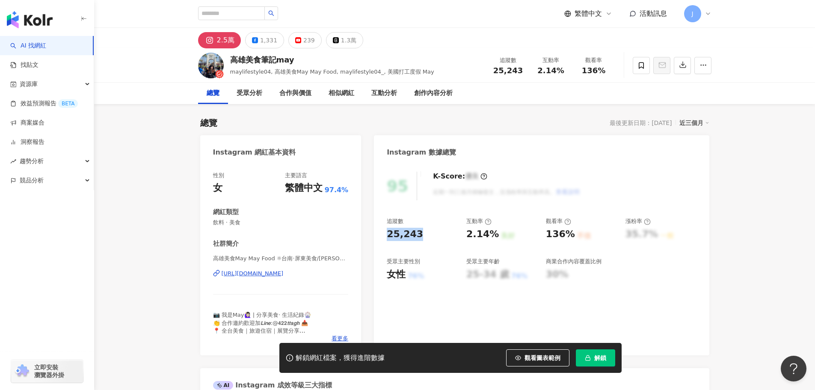
drag, startPoint x: 421, startPoint y: 234, endPoint x: 389, endPoint y: 232, distance: 32.2
click at [389, 232] on div "25,243" at bounding box center [422, 234] width 71 height 13
copy div "25,243"
drag, startPoint x: 467, startPoint y: 232, endPoint x: 493, endPoint y: 229, distance: 25.8
click at [493, 229] on div "2.14%" at bounding box center [482, 234] width 33 height 13
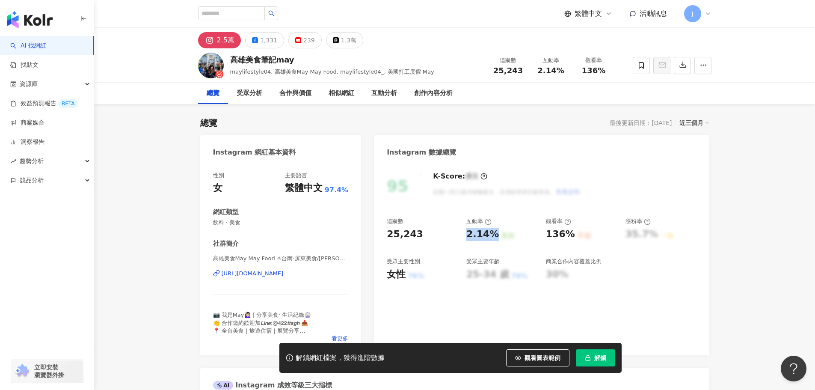
copy div "2.14%"
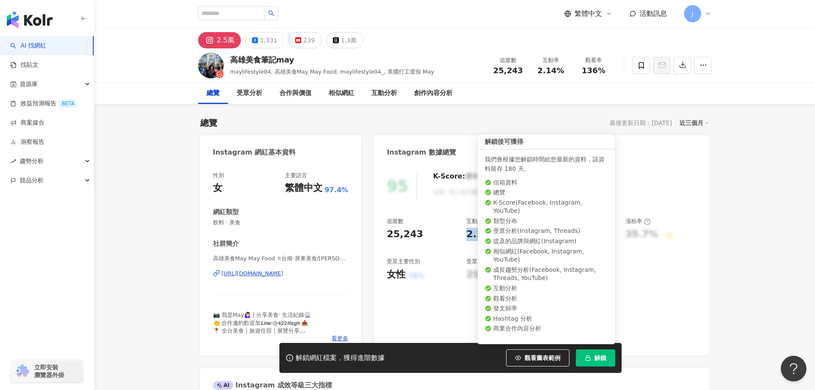
click at [599, 355] on span "解鎖" at bounding box center [600, 357] width 12 height 7
